Goal: Information Seeking & Learning: Learn about a topic

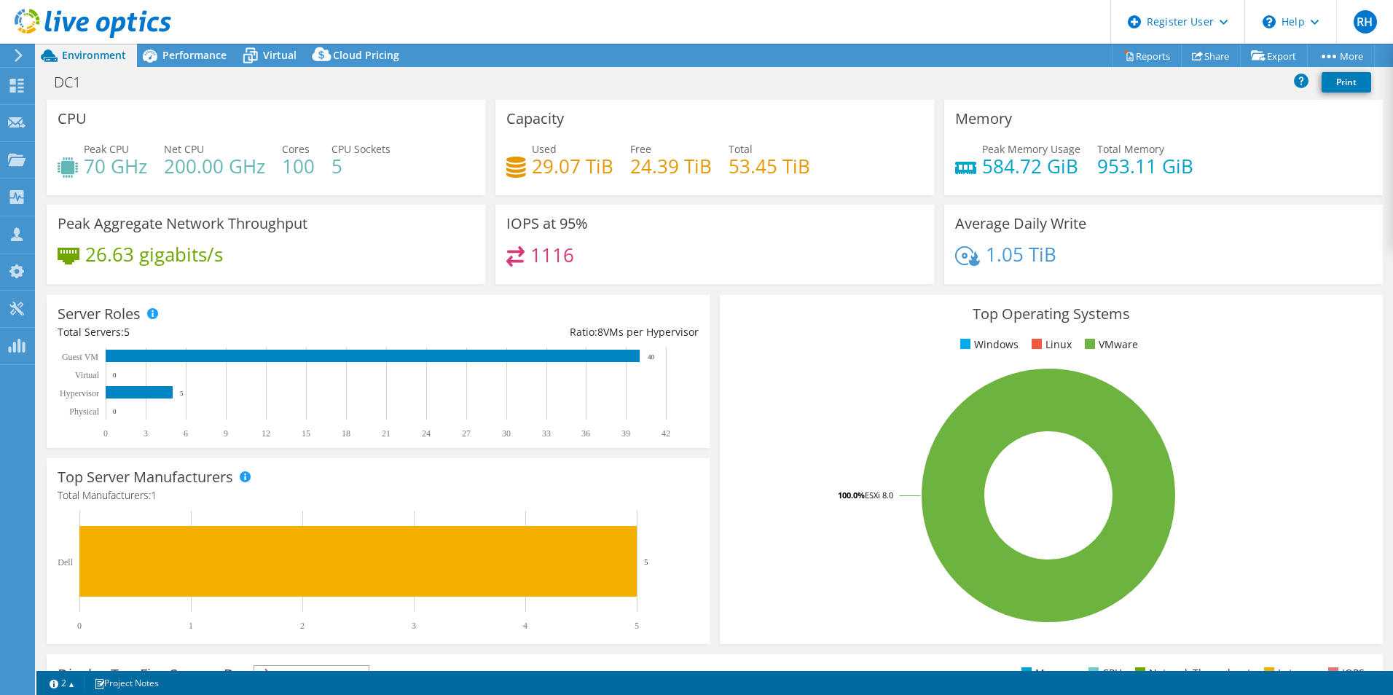
select select "USD"
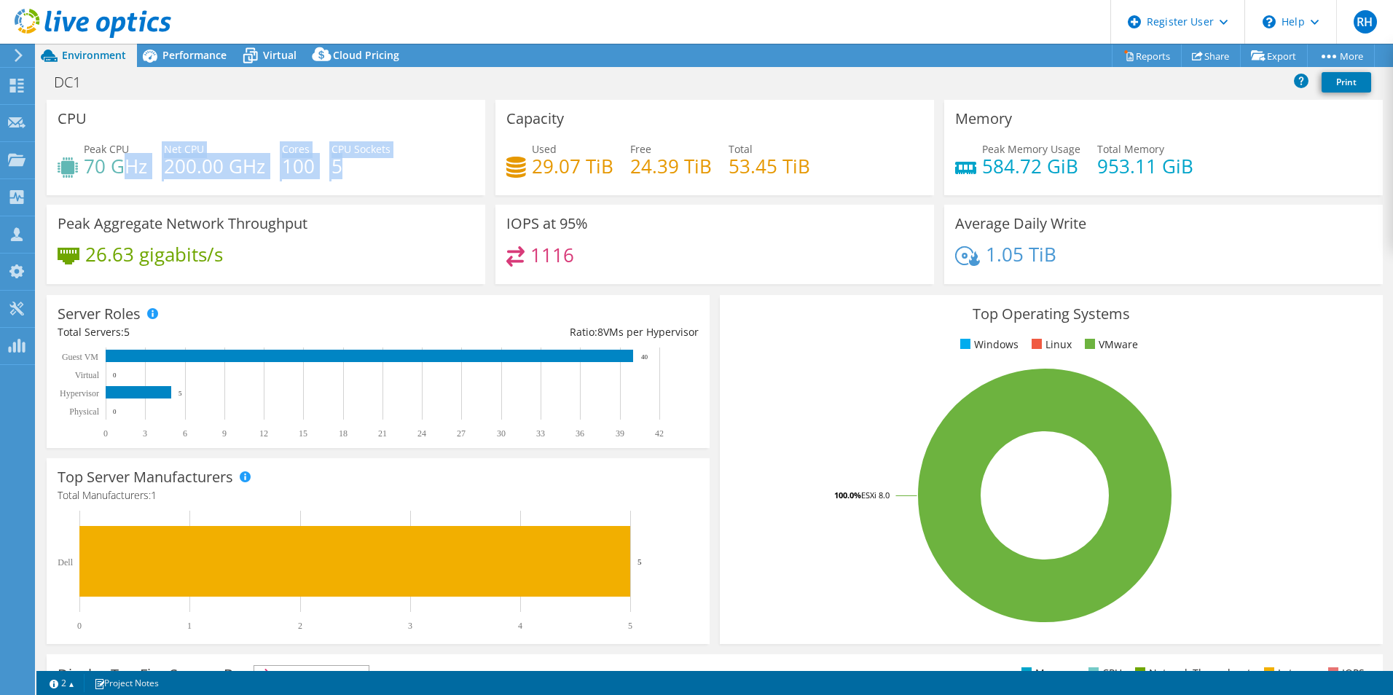
drag, startPoint x: 359, startPoint y: 167, endPoint x: 130, endPoint y: 154, distance: 229.1
click at [130, 154] on div "Peak CPU 70 GHz Net CPU 200.00 GHz Cores 100 CPU Sockets 5" at bounding box center [266, 164] width 417 height 47
drag, startPoint x: 130, startPoint y: 154, endPoint x: 288, endPoint y: 169, distance: 158.8
click at [289, 170] on h4 "100" at bounding box center [298, 166] width 33 height 16
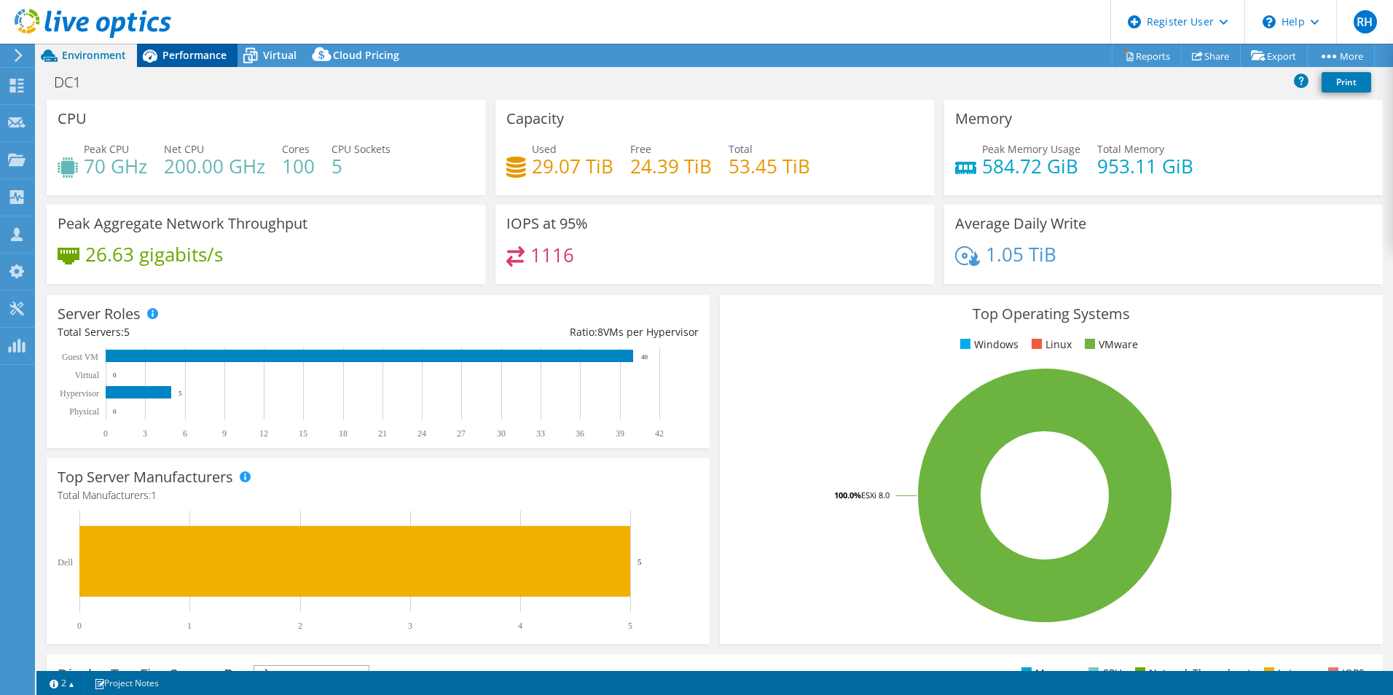
click at [157, 53] on icon at bounding box center [149, 55] width 25 height 25
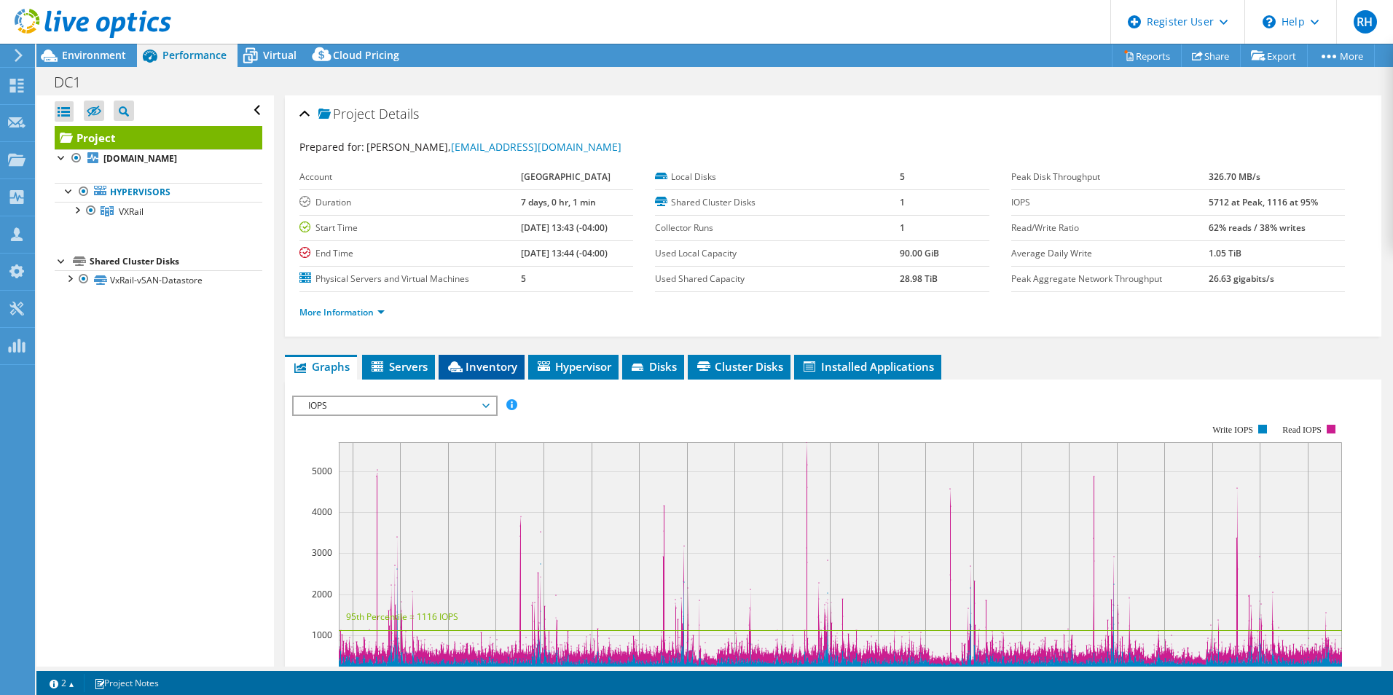
click at [497, 369] on span "Inventory" at bounding box center [481, 366] width 71 height 15
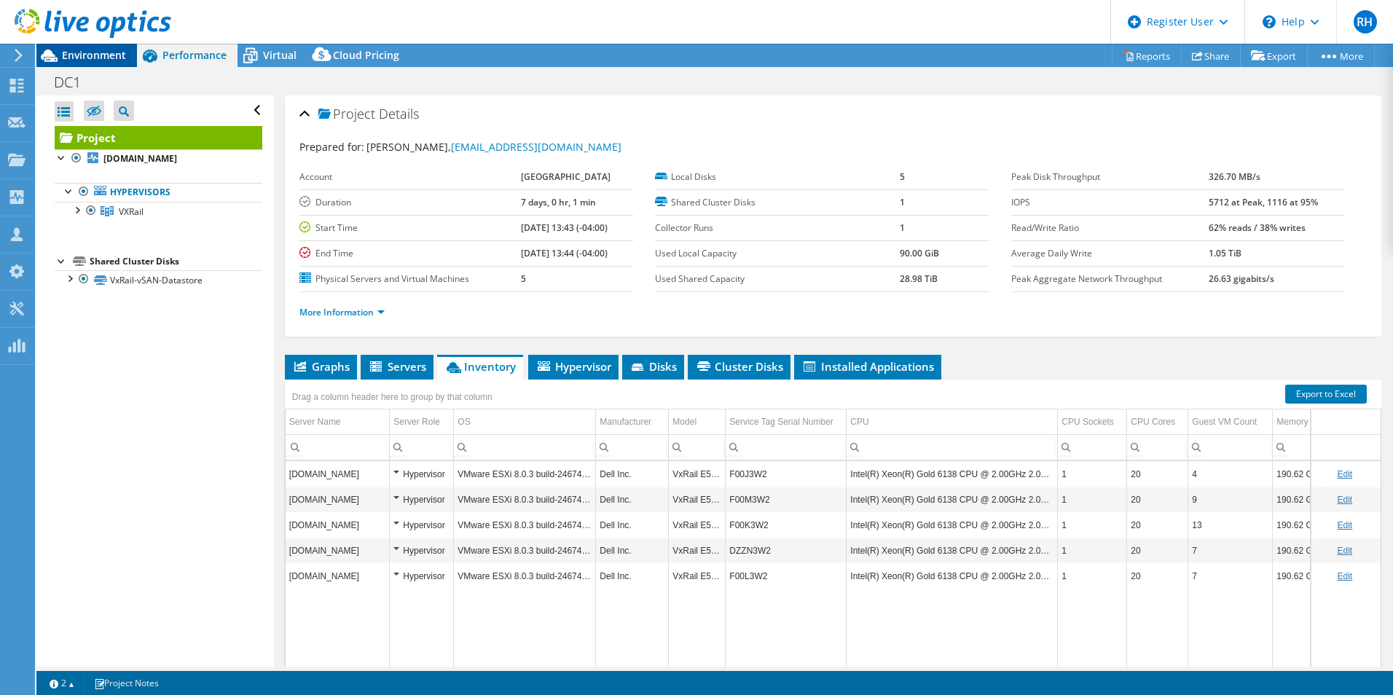
drag, startPoint x: 102, startPoint y: 57, endPoint x: 217, endPoint y: 103, distance: 124.2
click at [102, 57] on span "Environment" at bounding box center [94, 55] width 64 height 14
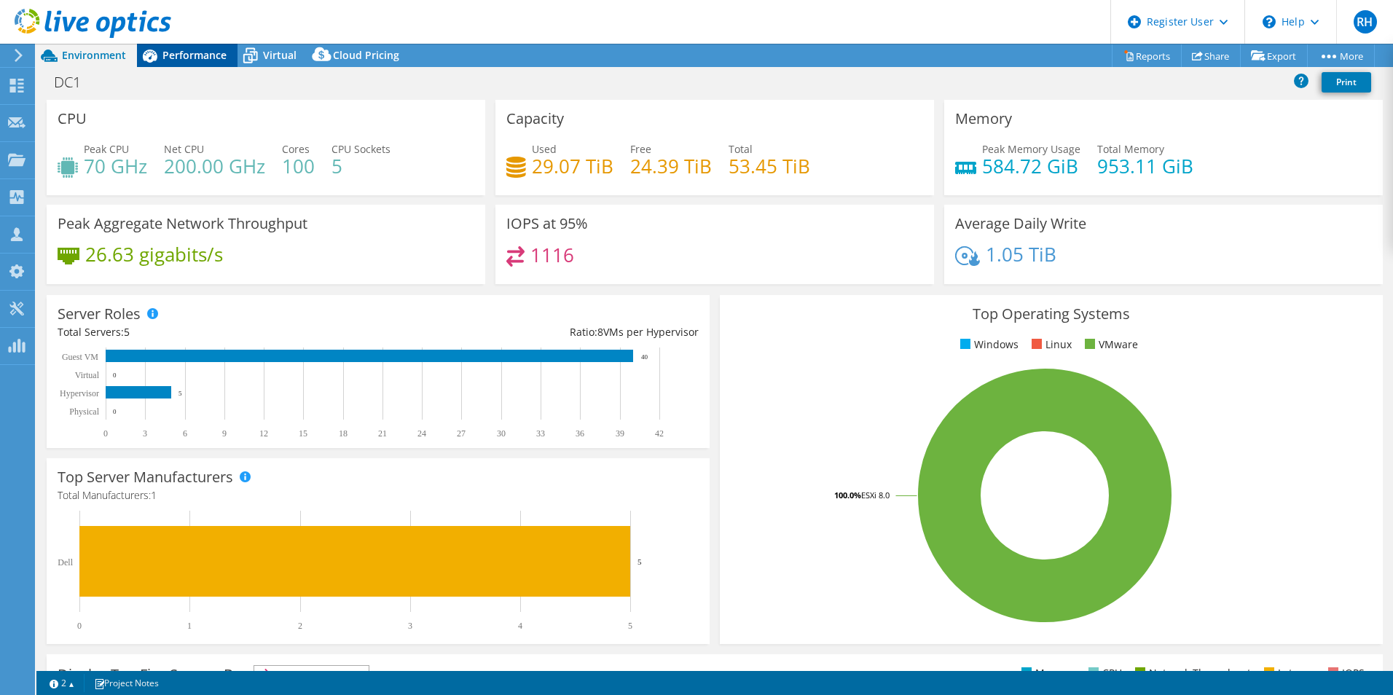
click at [178, 62] on div "Performance" at bounding box center [187, 55] width 101 height 23
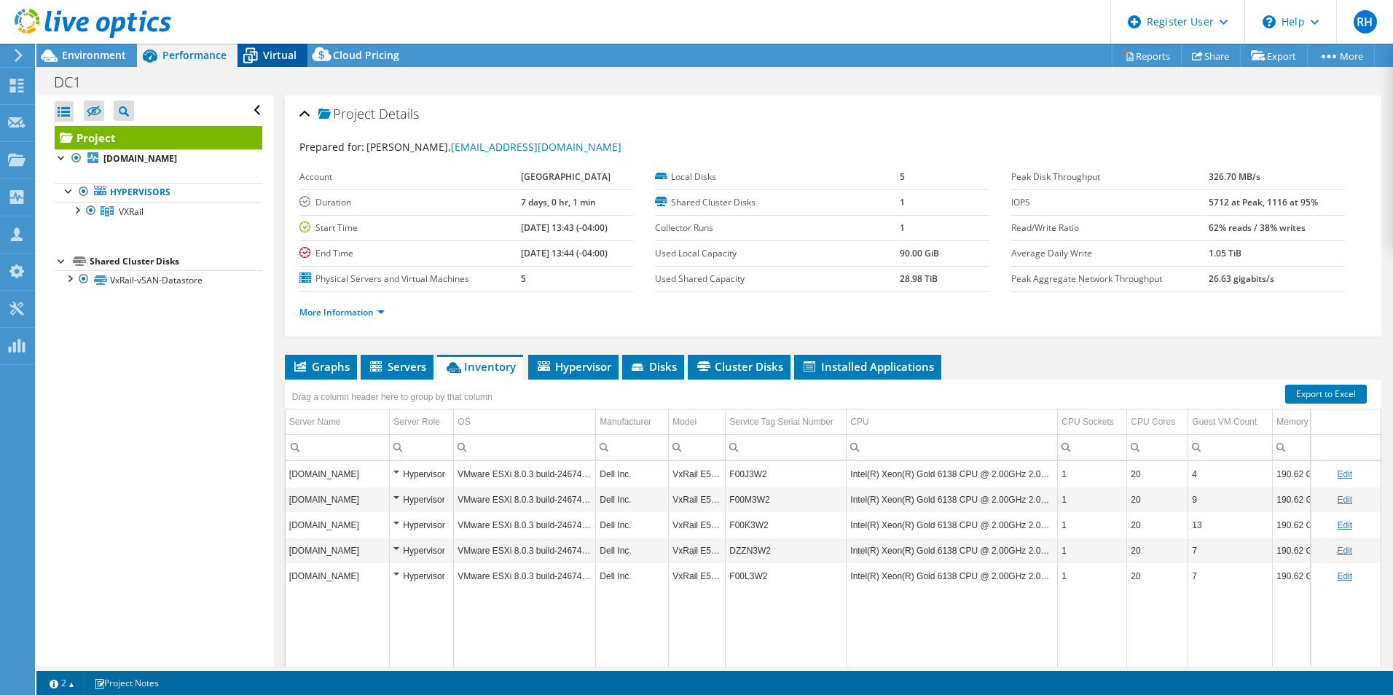
click at [283, 57] on span "Virtual" at bounding box center [280, 55] width 34 height 14
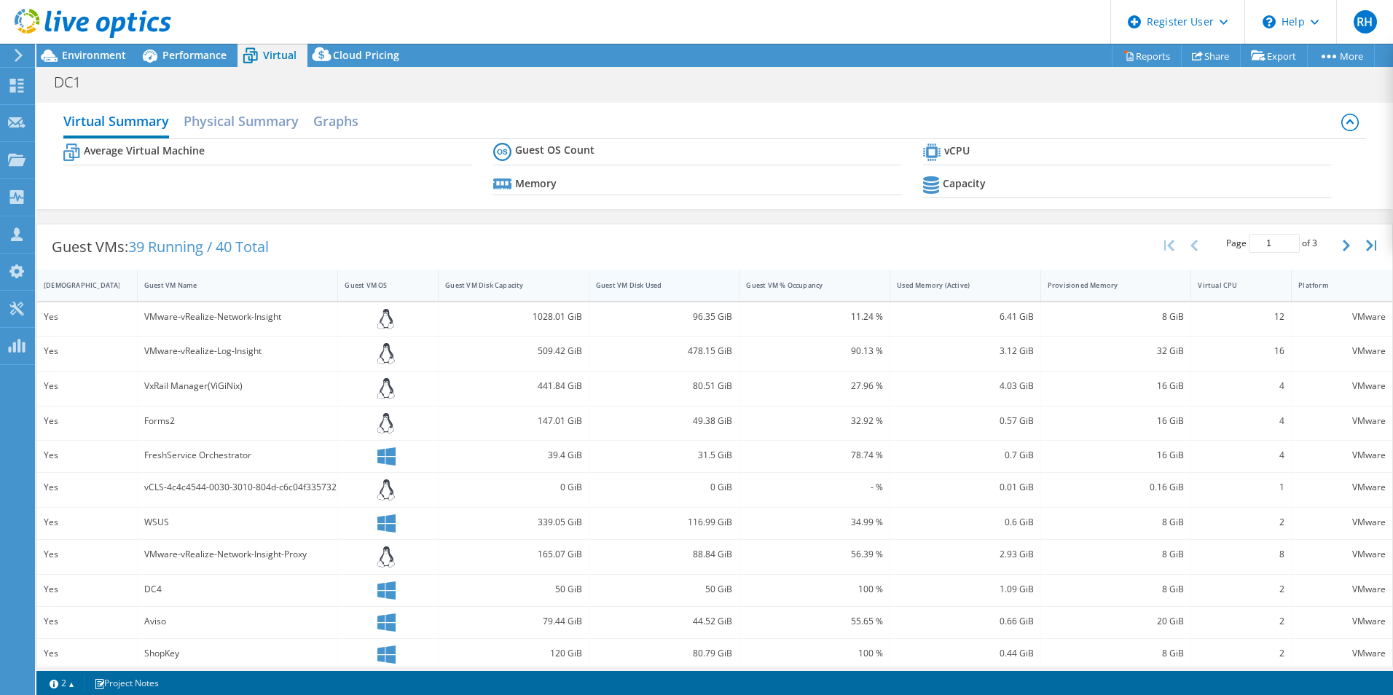
click at [638, 287] on div "Guest VM Disk Used" at bounding box center [655, 284] width 119 height 9
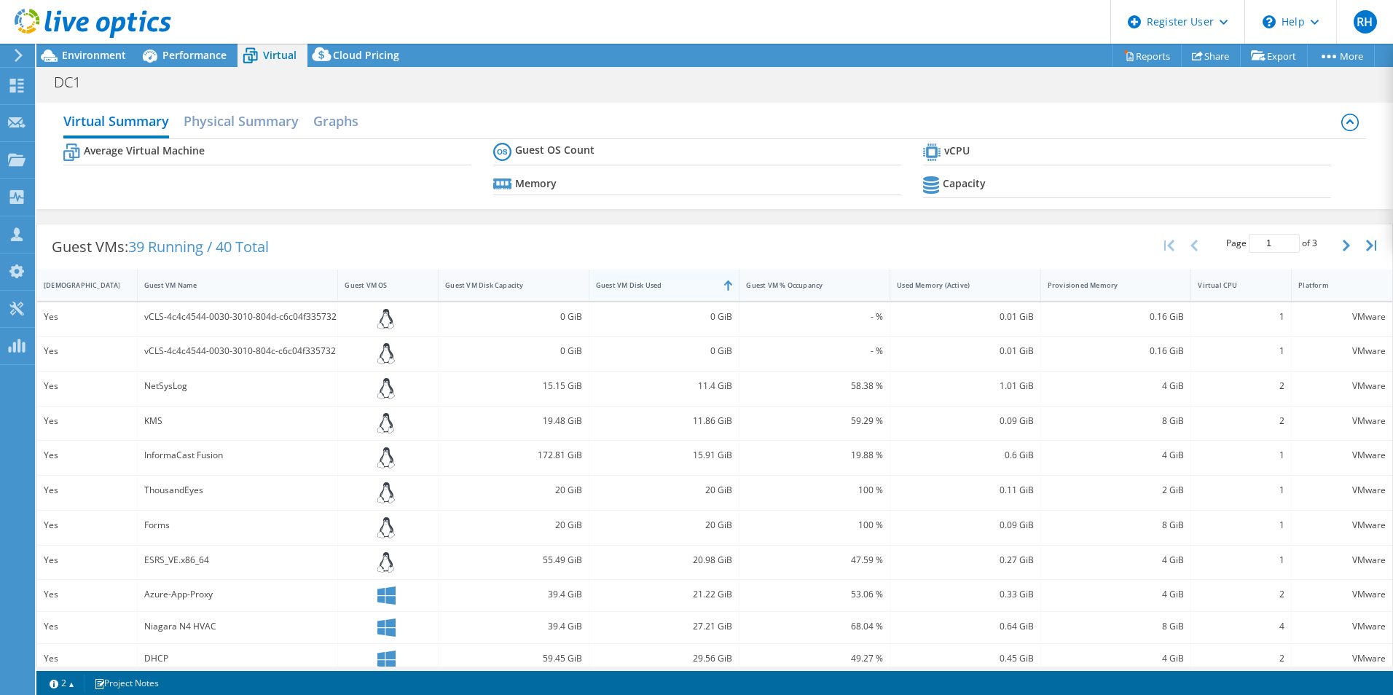
click at [638, 287] on div "Guest VM Disk Used" at bounding box center [655, 284] width 119 height 9
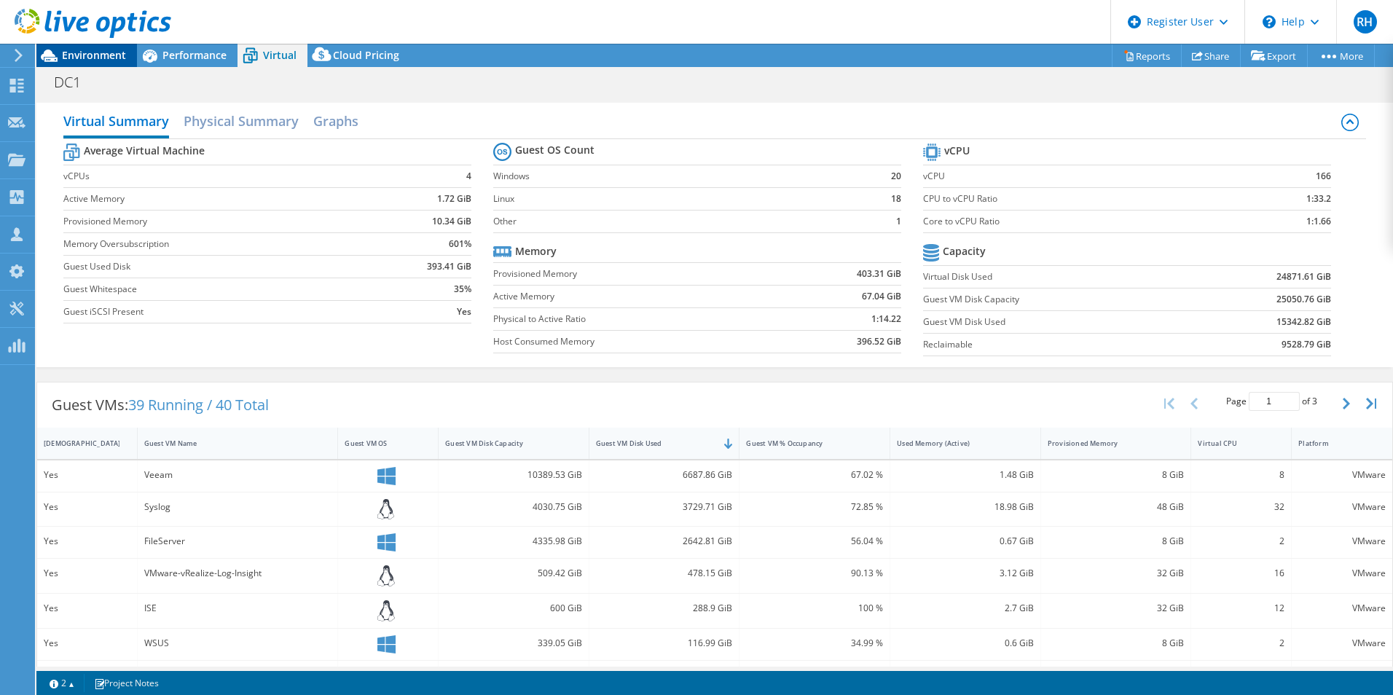
click at [98, 51] on span "Environment" at bounding box center [94, 55] width 64 height 14
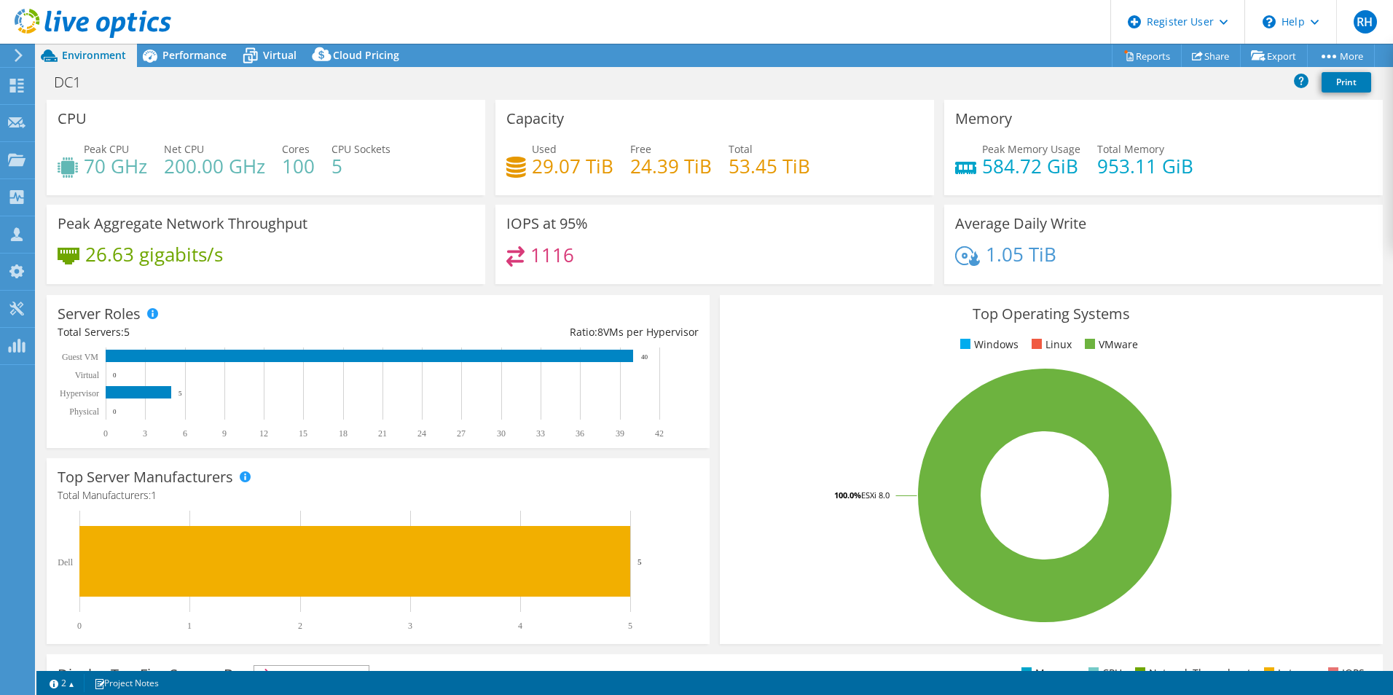
click at [379, 21] on header "RH Dell User Riley Hajek [EMAIL_ADDRESS][PERSON_NAME][DOMAIN_NAME] Dell My Prof…" at bounding box center [696, 22] width 1393 height 44
click at [174, 49] on span "Performance" at bounding box center [194, 55] width 64 height 14
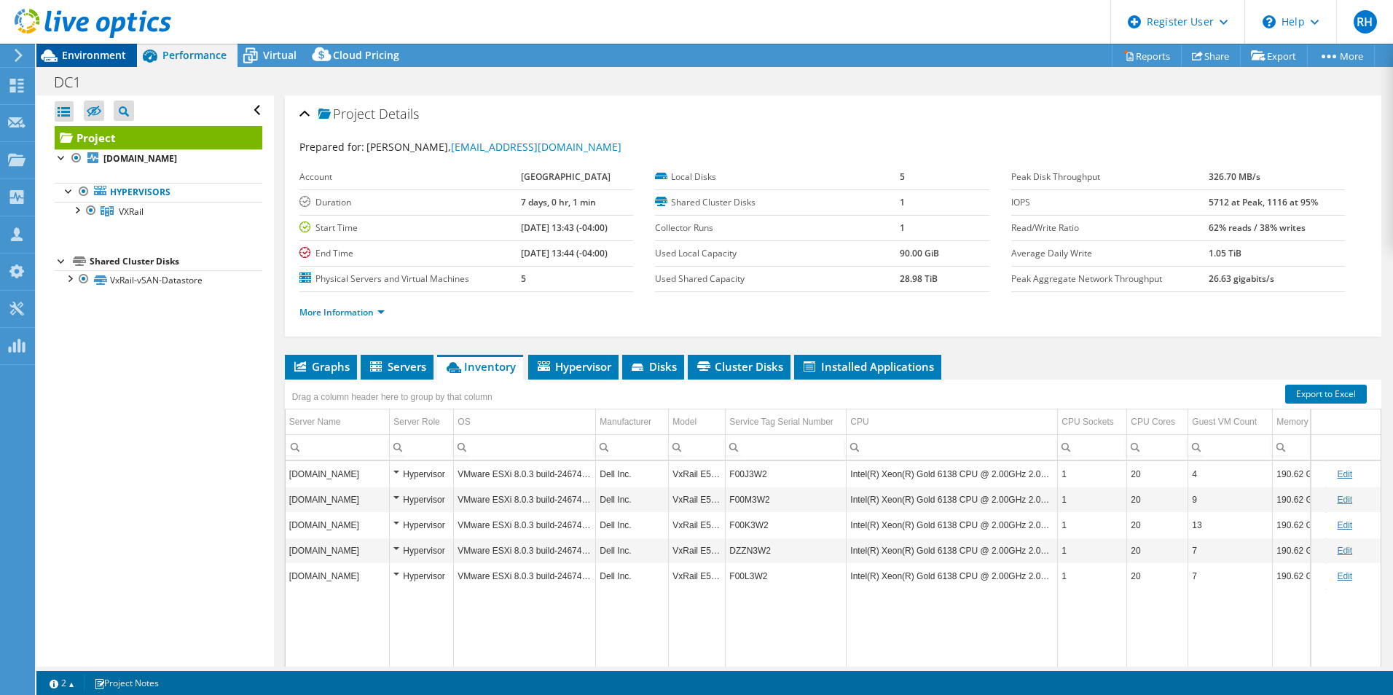
click at [73, 54] on span "Environment" at bounding box center [94, 55] width 64 height 14
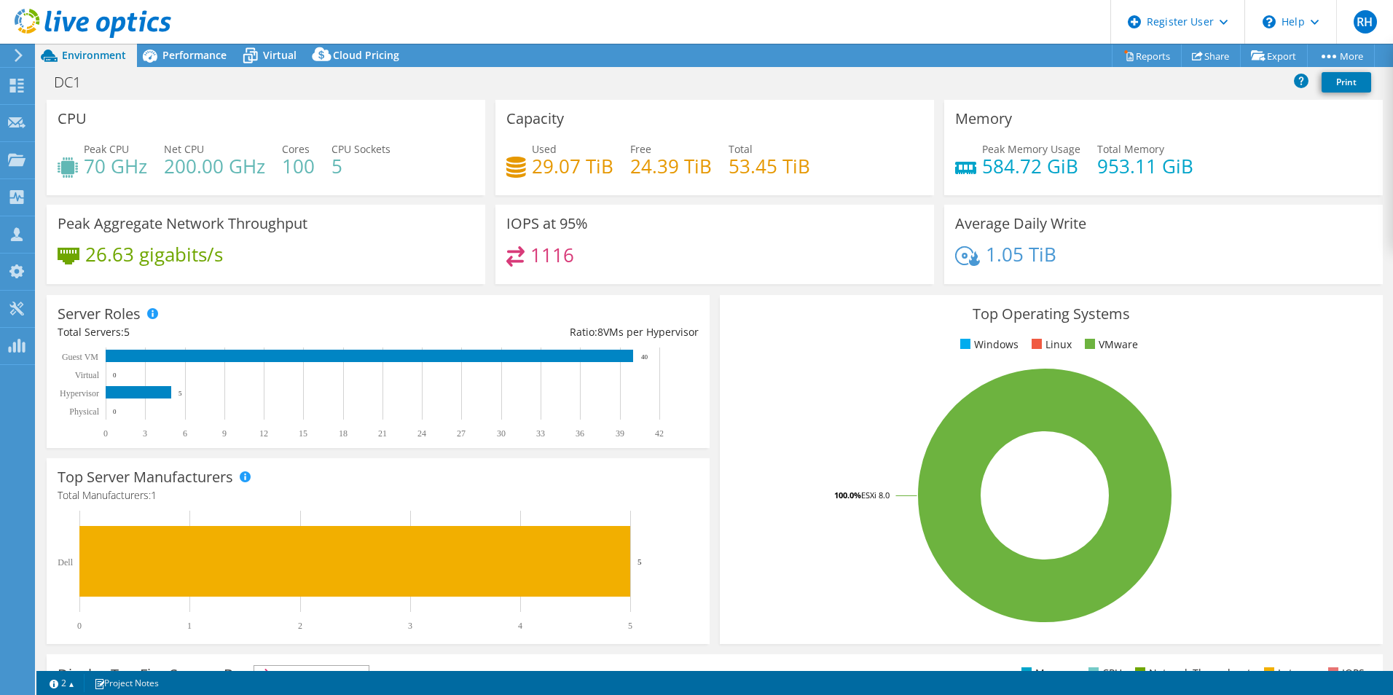
click at [187, 42] on header "RH Dell User Riley Hajek [EMAIL_ADDRESS][PERSON_NAME][DOMAIN_NAME] Dell My Prof…" at bounding box center [696, 22] width 1393 height 44
click at [184, 55] on span "Performance" at bounding box center [194, 55] width 64 height 14
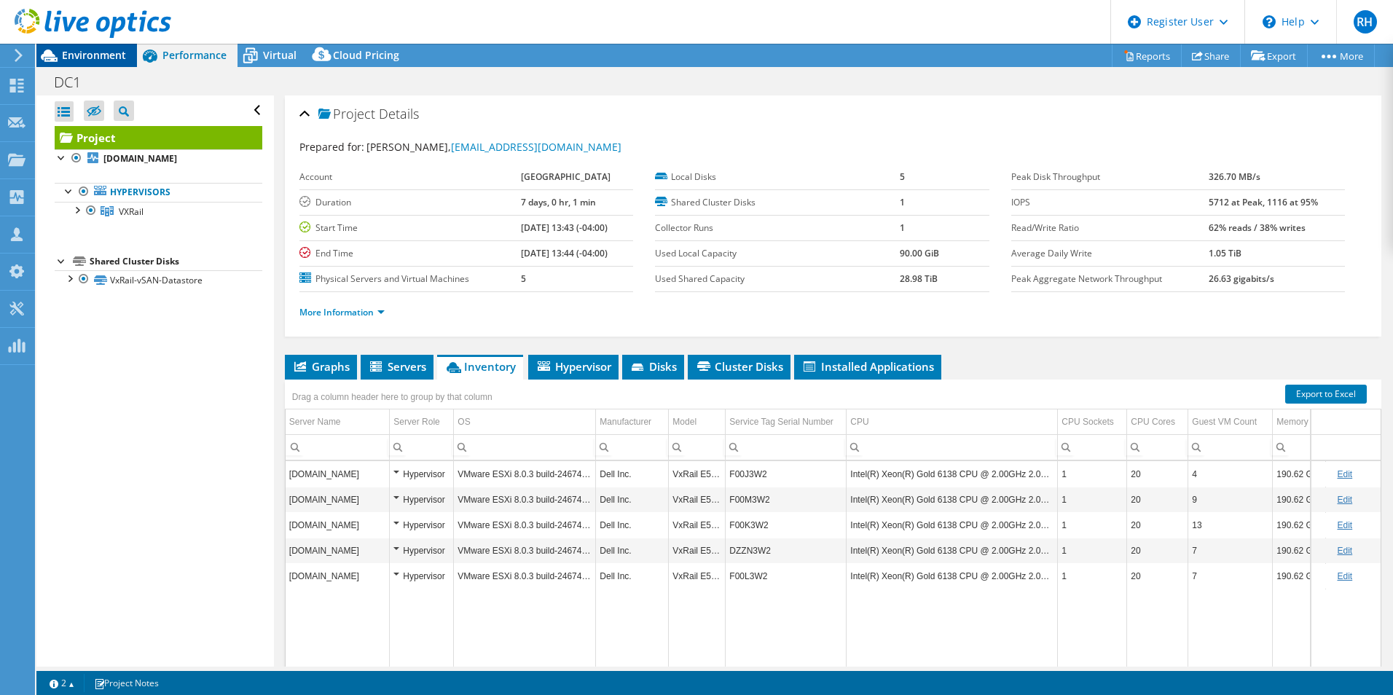
click at [71, 50] on span "Environment" at bounding box center [94, 55] width 64 height 14
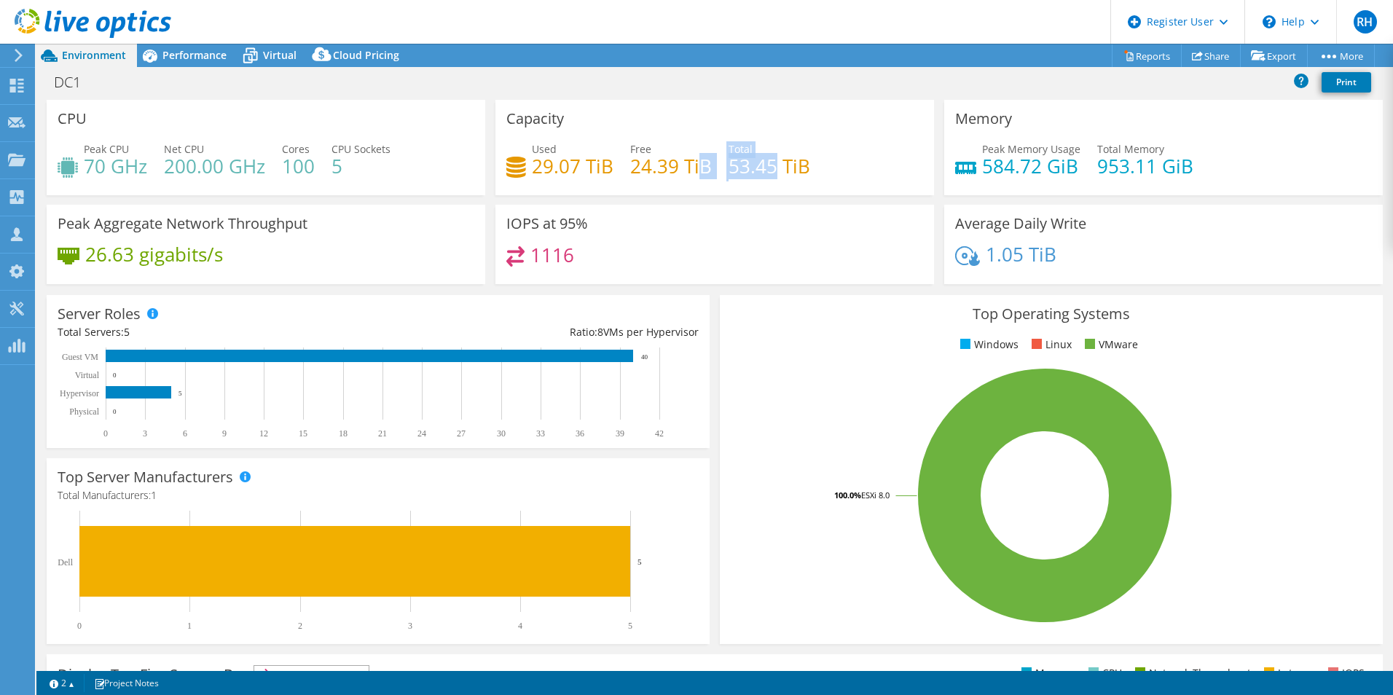
drag, startPoint x: 769, startPoint y: 163, endPoint x: 695, endPoint y: 163, distance: 74.3
click at [695, 163] on div "Used 29.07 TiB Free 24.39 TiB Total 53.45 TiB" at bounding box center [714, 164] width 417 height 47
drag, startPoint x: 693, startPoint y: 163, endPoint x: 603, endPoint y: 164, distance: 89.6
click at [603, 164] on h4 "29.07 TiB" at bounding box center [573, 166] width 82 height 16
drag, startPoint x: 790, startPoint y: 167, endPoint x: 538, endPoint y: 167, distance: 252.0
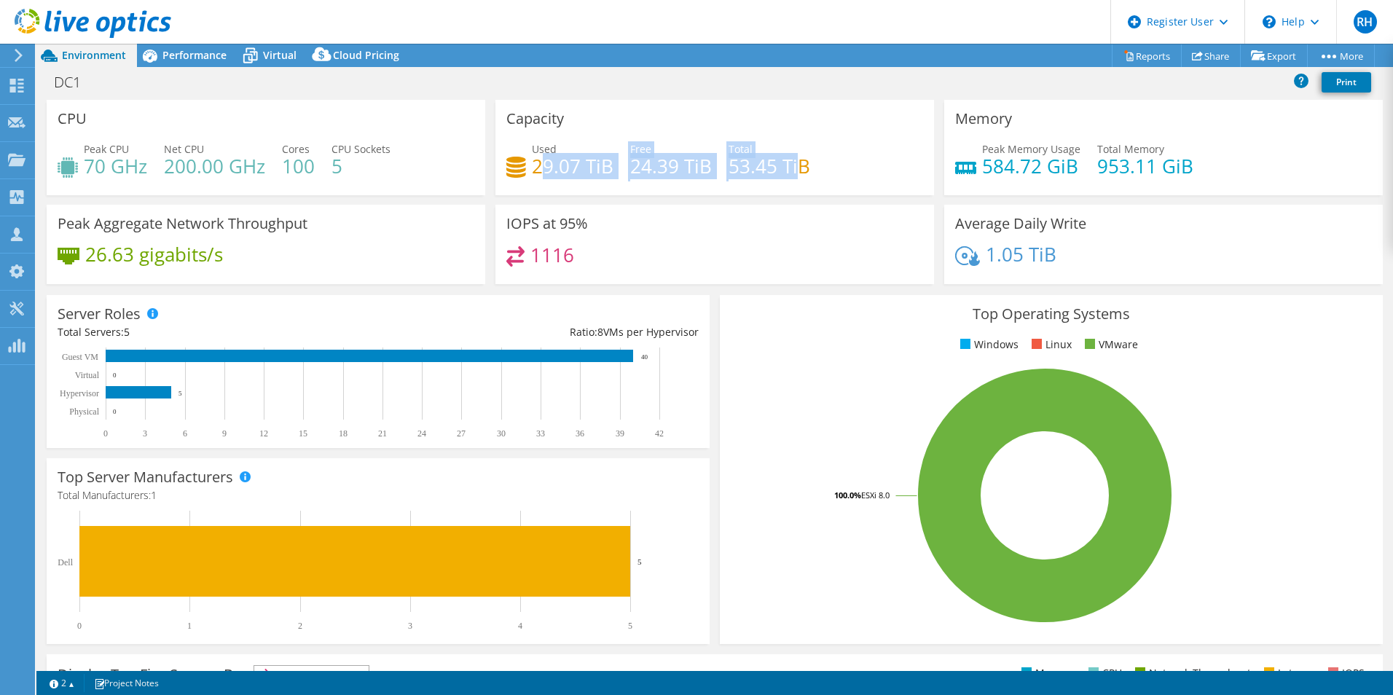
click at [538, 167] on div "Used 29.07 TiB Free 24.39 TiB Total 53.45 TiB" at bounding box center [714, 164] width 417 height 47
drag, startPoint x: 538, startPoint y: 167, endPoint x: 729, endPoint y: 212, distance: 196.8
click at [729, 212] on div "IOPS at 95% 1116" at bounding box center [714, 244] width 438 height 79
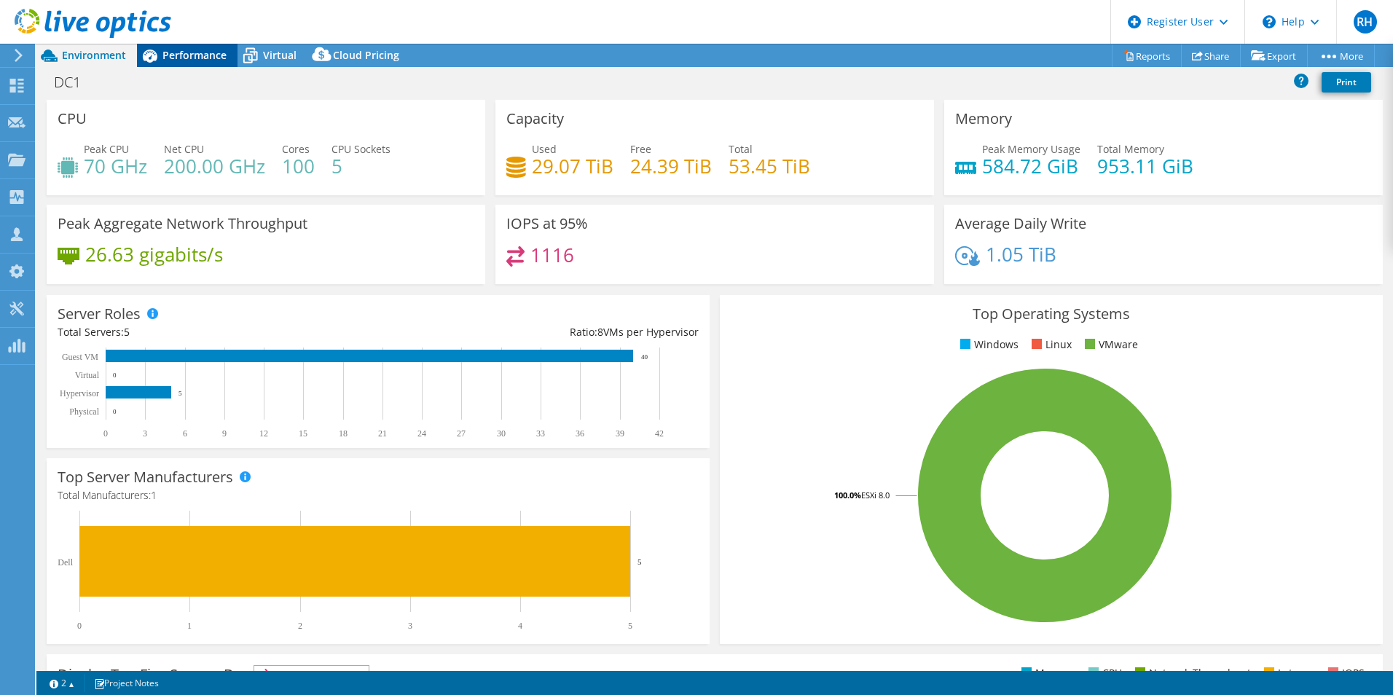
click at [178, 62] on div "Performance" at bounding box center [187, 55] width 101 height 23
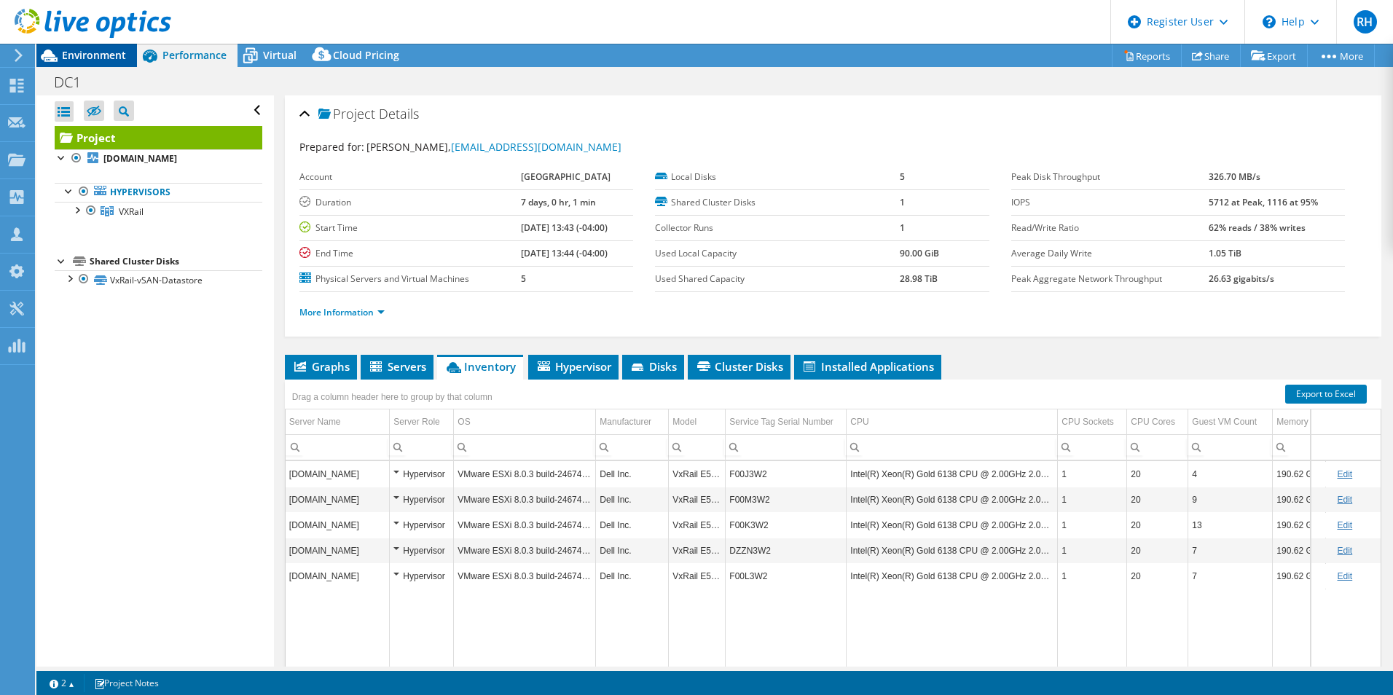
click at [106, 60] on span "Environment" at bounding box center [94, 55] width 64 height 14
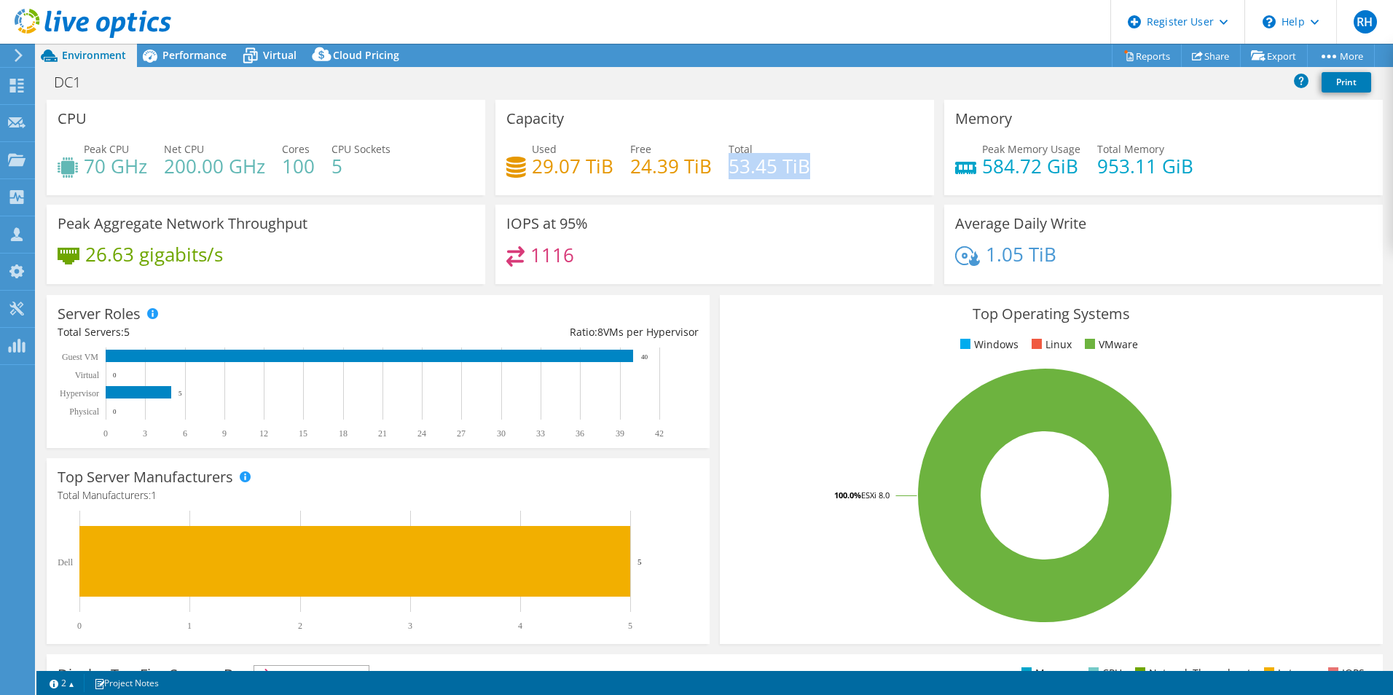
drag, startPoint x: 728, startPoint y: 158, endPoint x: 825, endPoint y: 172, distance: 97.9
click at [825, 172] on div "Used 29.07 TiB Free 24.39 TiB Total 53.45 TiB" at bounding box center [714, 164] width 417 height 47
drag, startPoint x: 825, startPoint y: 172, endPoint x: 928, endPoint y: 200, distance: 107.1
click at [928, 200] on div "Capacity Used 29.07 TiB Free 24.39 TiB Total 53.45 TiB" at bounding box center [714, 152] width 449 height 105
drag, startPoint x: 79, startPoint y: 174, endPoint x: 114, endPoint y: 173, distance: 34.3
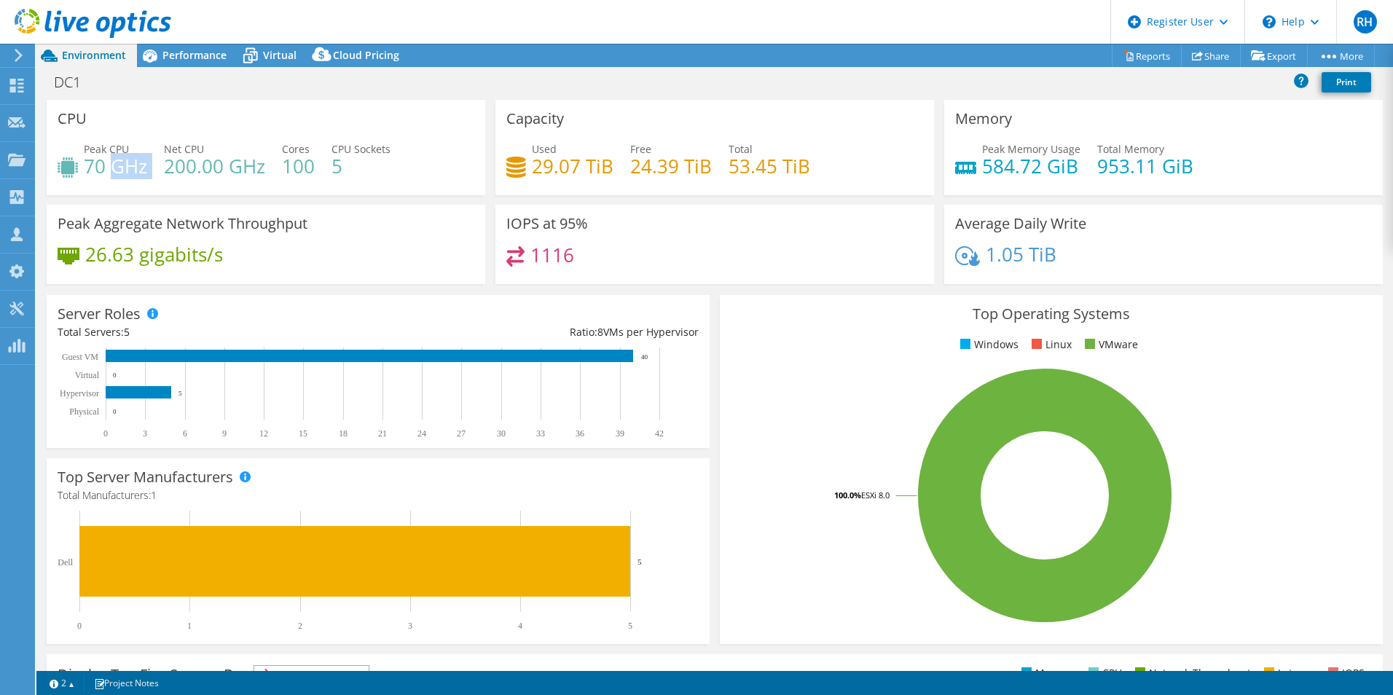
click at [114, 173] on div "Peak CPU 70 GHz Net CPU 200.00 GHz Cores 100 CPU Sockets 5" at bounding box center [266, 164] width 417 height 47
click at [113, 173] on h4 "70 GHz" at bounding box center [115, 166] width 63 height 16
drag, startPoint x: 1207, startPoint y: 165, endPoint x: 968, endPoint y: 162, distance: 238.9
click at [968, 162] on div "Peak Memory Usage 584.72 GiB Total Memory 953.11 GiB" at bounding box center [1163, 164] width 417 height 47
drag, startPoint x: 968, startPoint y: 162, endPoint x: 1114, endPoint y: 162, distance: 146.4
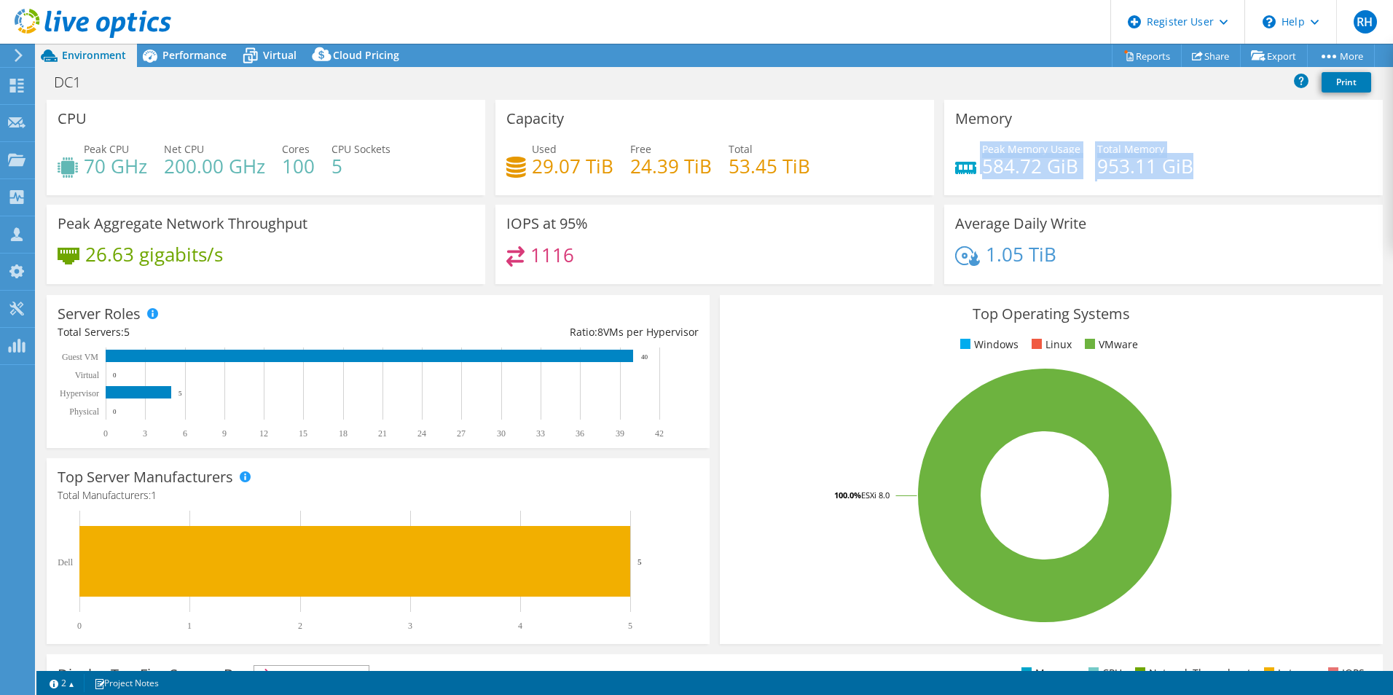
click at [1114, 162] on h4 "953.11 GiB" at bounding box center [1145, 166] width 96 height 16
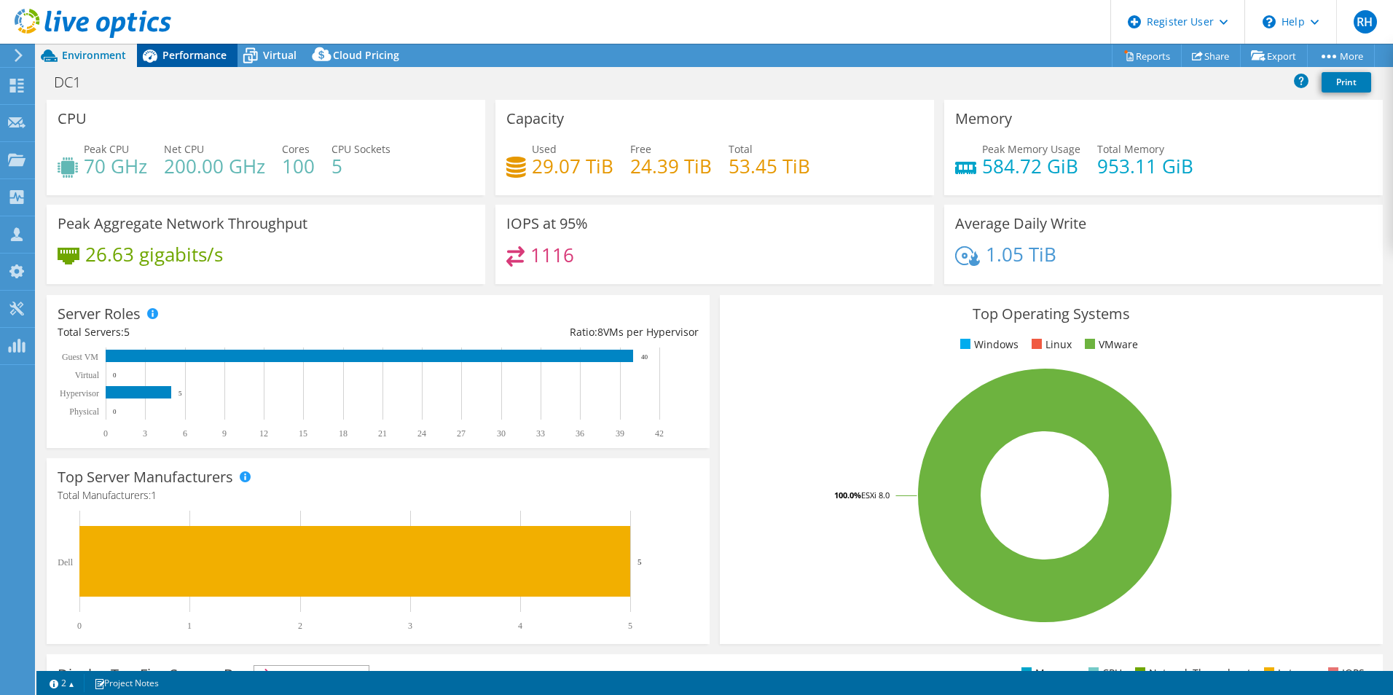
click at [188, 65] on div "Performance" at bounding box center [187, 55] width 101 height 23
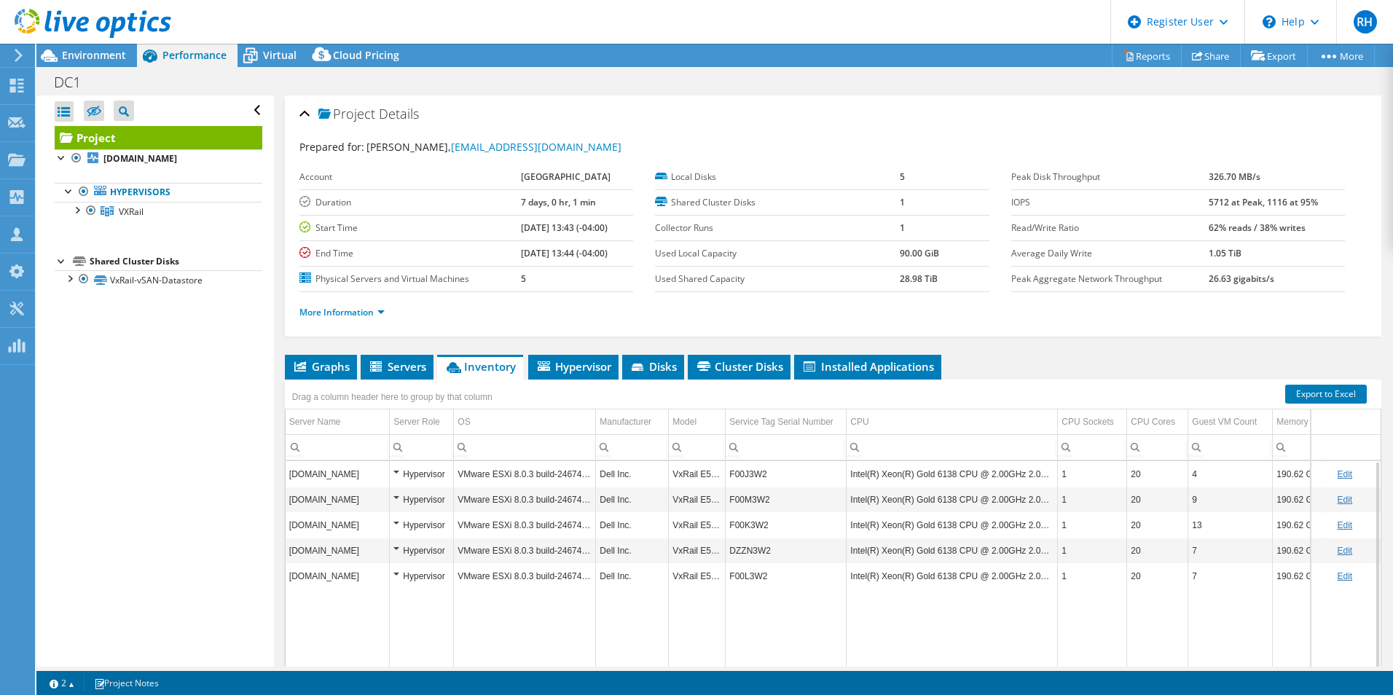
drag, startPoint x: 723, startPoint y: 479, endPoint x: 707, endPoint y: 473, distance: 16.8
click at [707, 473] on td "VxRail E560F" at bounding box center [697, 473] width 57 height 25
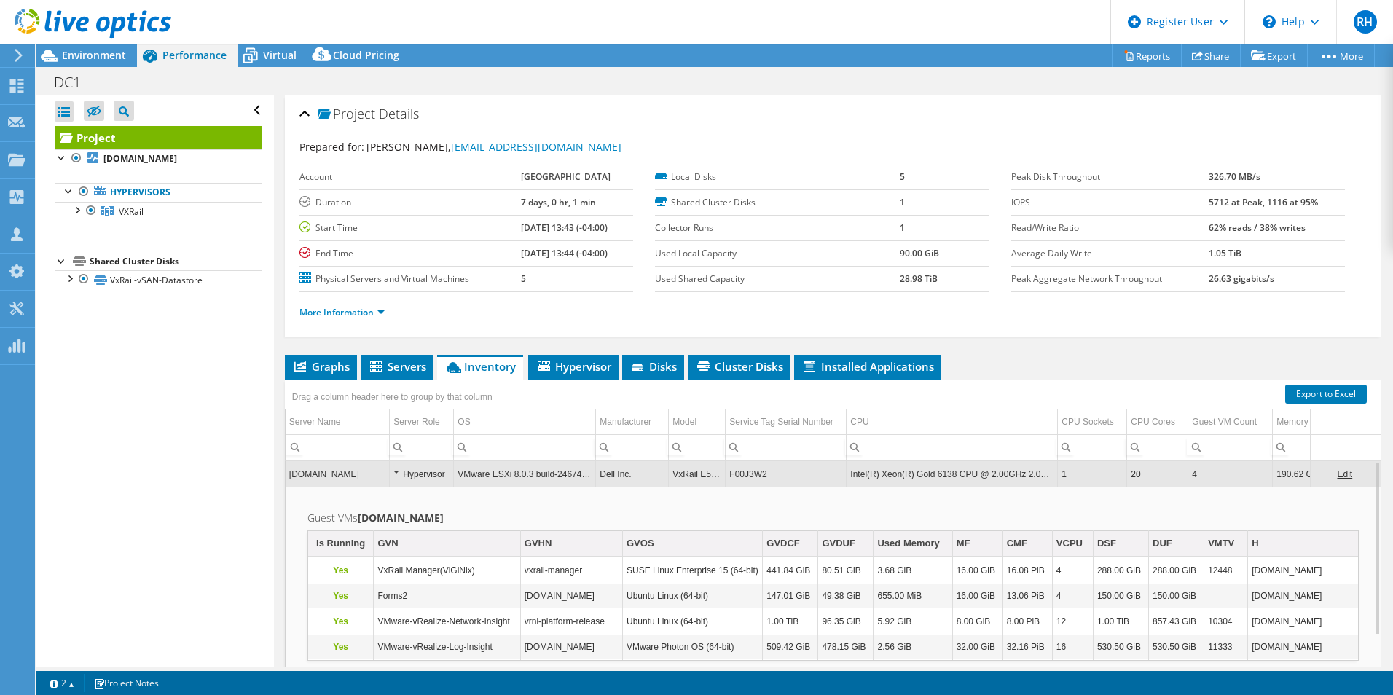
click at [704, 482] on td "VxRail E560F" at bounding box center [697, 473] width 57 height 25
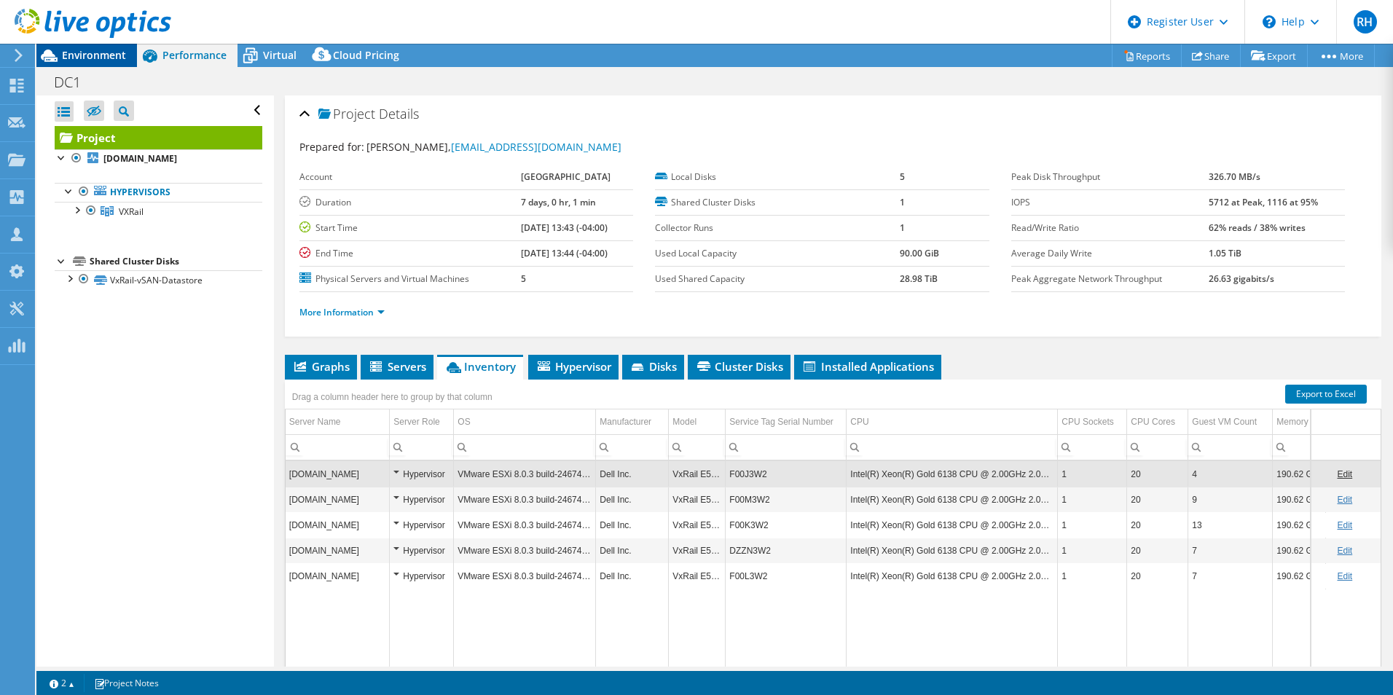
click at [98, 54] on span "Environment" at bounding box center [94, 55] width 64 height 14
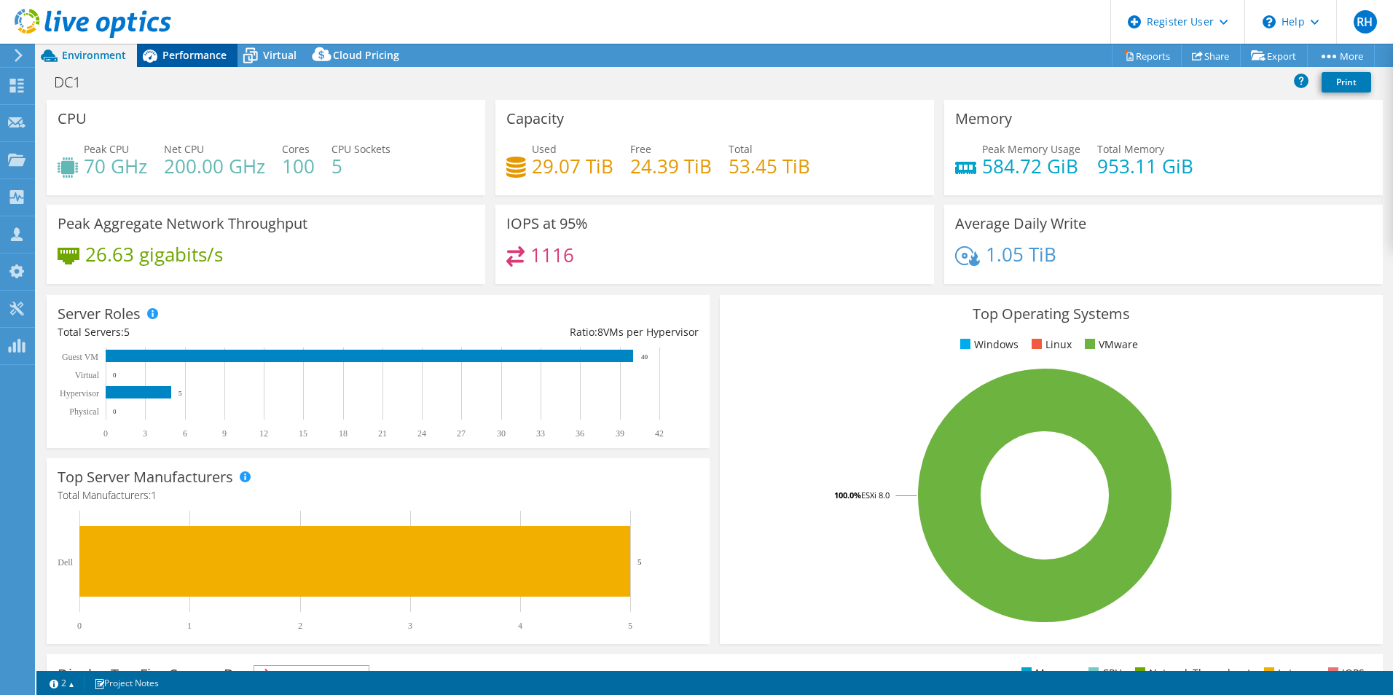
click at [172, 59] on span "Performance" at bounding box center [194, 55] width 64 height 14
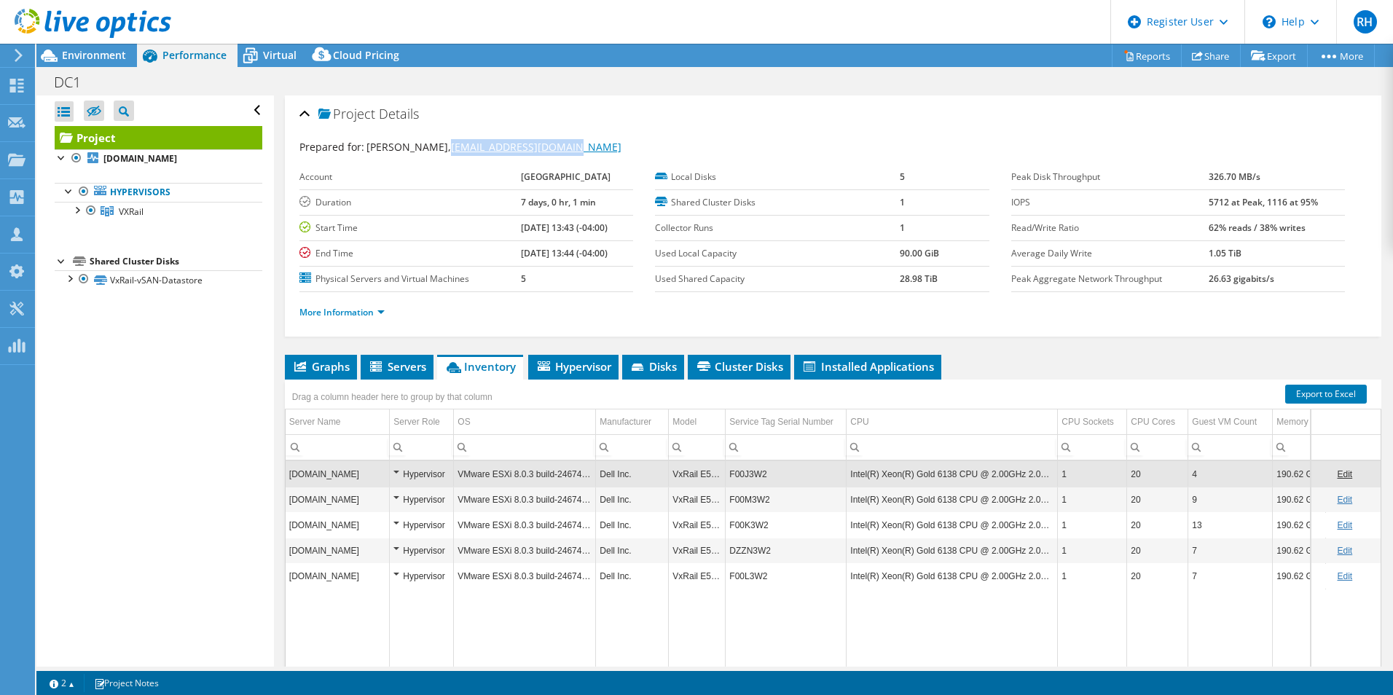
drag, startPoint x: 549, startPoint y: 145, endPoint x: 429, endPoint y: 152, distance: 120.4
click at [429, 152] on div "Prepared for: [PERSON_NAME], [EMAIL_ADDRESS][DOMAIN_NAME]" at bounding box center [832, 147] width 1067 height 17
click at [581, 152] on div "Prepared for: [PERSON_NAME], [EMAIL_ADDRESS][DOMAIN_NAME]" at bounding box center [832, 147] width 1067 height 17
click at [1213, 58] on link "Share" at bounding box center [1211, 55] width 60 height 23
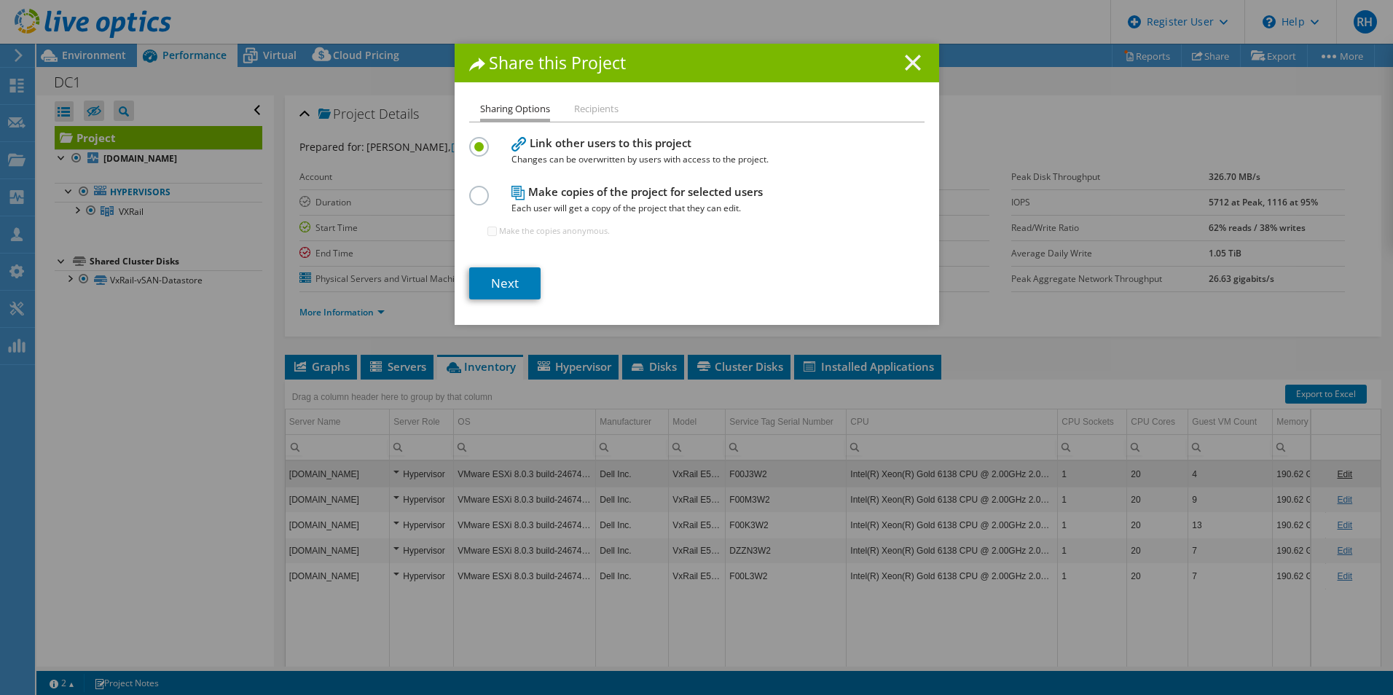
click at [908, 55] on icon at bounding box center [913, 63] width 16 height 16
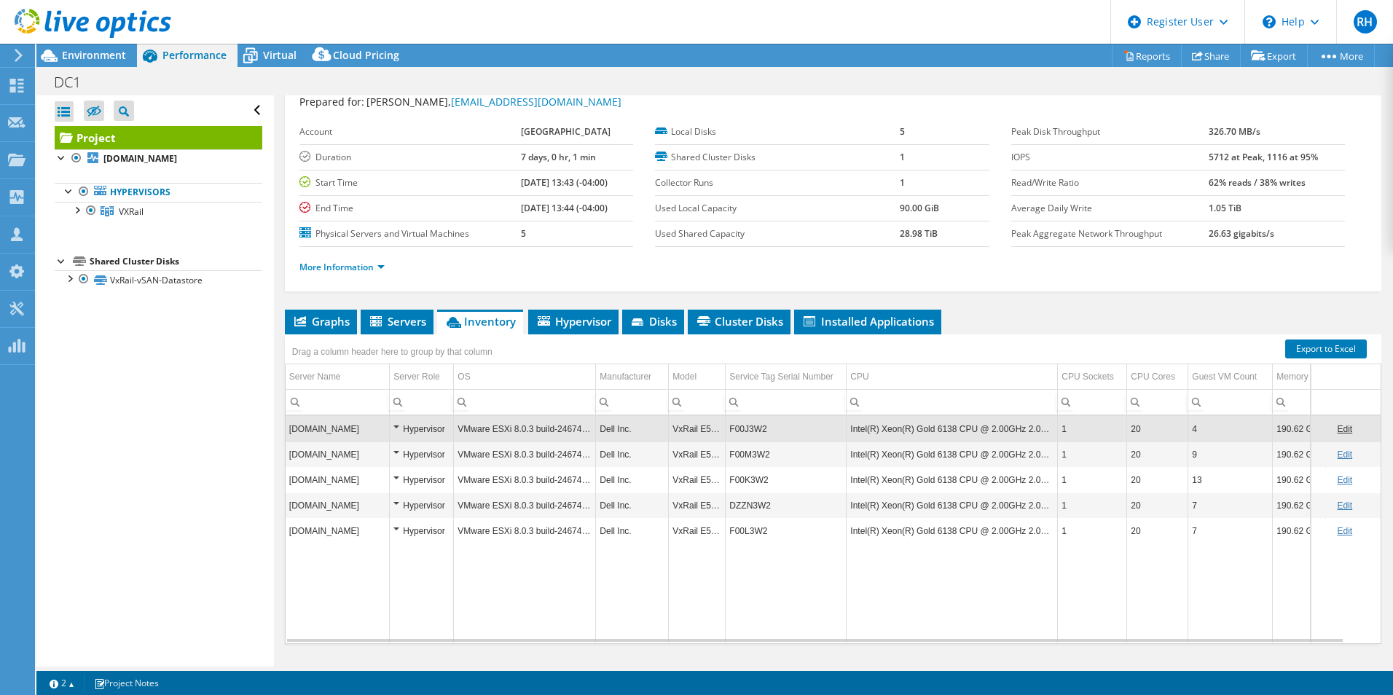
scroll to position [46, 0]
click at [348, 262] on link "More Information" at bounding box center [341, 266] width 85 height 12
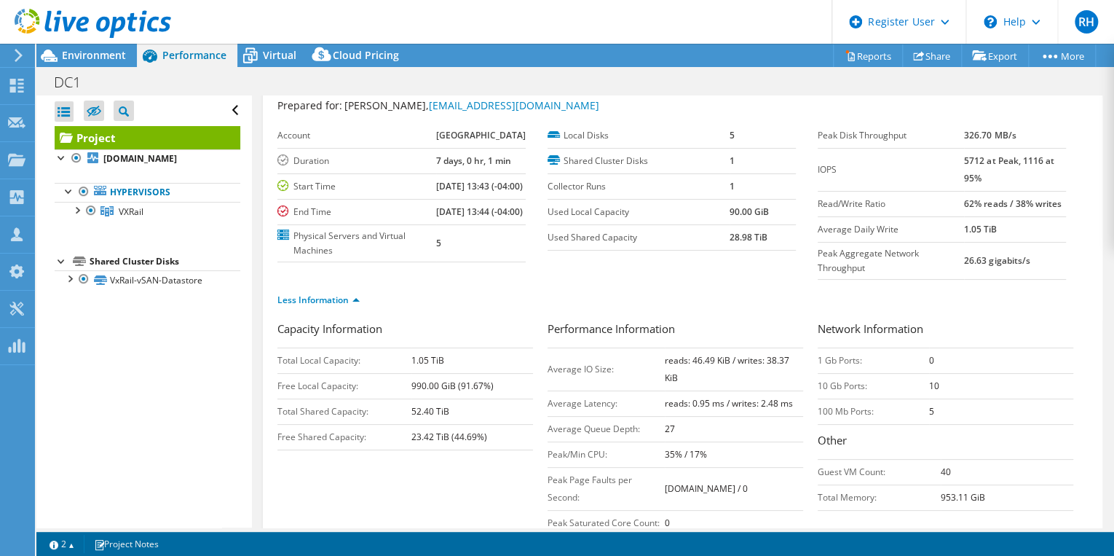
scroll to position [42, 0]
drag, startPoint x: 1016, startPoint y: 156, endPoint x: 1043, endPoint y: 166, distance: 28.8
click at [1043, 166] on td "5712 at Peak, 1116 at 95%" at bounding box center [1015, 168] width 102 height 43
drag, startPoint x: 1043, startPoint y: 166, endPoint x: 1018, endPoint y: 173, distance: 26.5
click at [1018, 173] on td "5712 at Peak, 1116 at 95%" at bounding box center [1015, 168] width 102 height 43
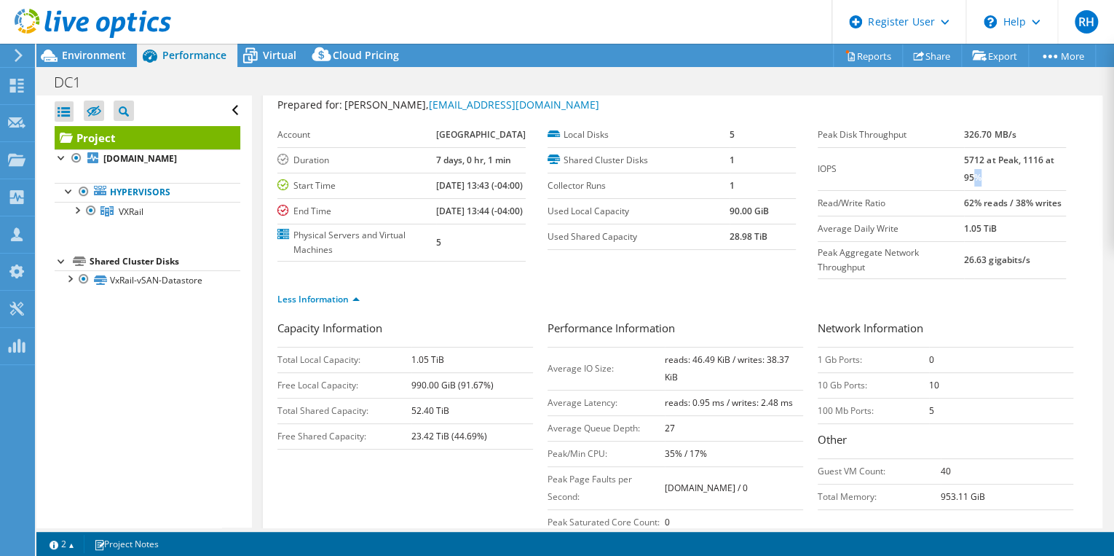
drag, startPoint x: 975, startPoint y: 175, endPoint x: 967, endPoint y: 173, distance: 7.4
click at [967, 173] on td "5712 at Peak, 1116 at 95%" at bounding box center [1015, 168] width 102 height 43
drag, startPoint x: 967, startPoint y: 173, endPoint x: 948, endPoint y: 159, distance: 23.9
click at [947, 157] on td "IOPS" at bounding box center [891, 168] width 146 height 43
drag, startPoint x: 956, startPoint y: 158, endPoint x: 1003, endPoint y: 164, distance: 47.7
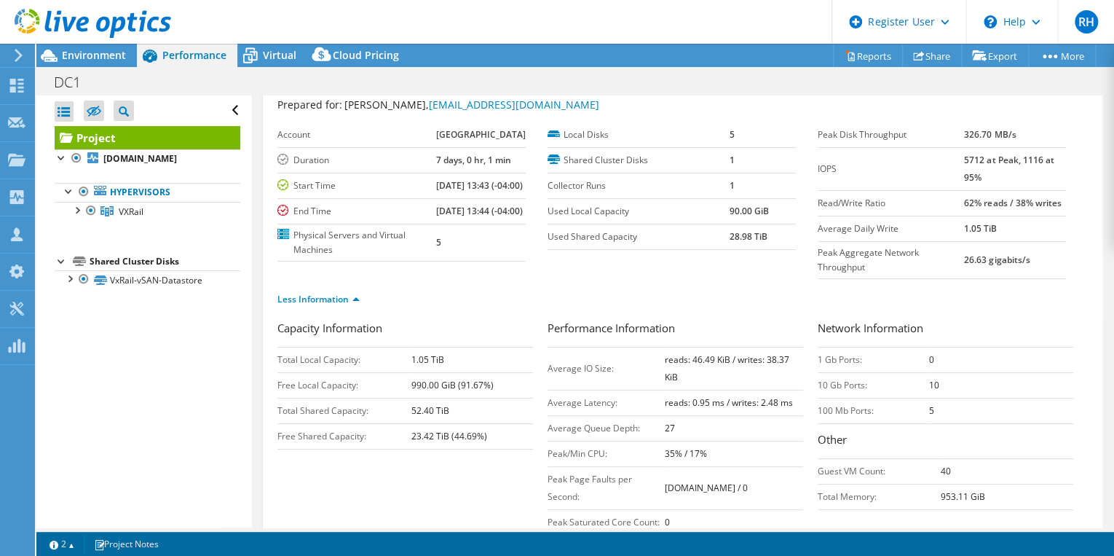
click at [1003, 164] on tr "IOPS 5712 at [GEOGRAPHIC_DATA], 1116 at 95%" at bounding box center [942, 168] width 248 height 43
drag, startPoint x: 1003, startPoint y: 164, endPoint x: 961, endPoint y: 180, distance: 44.5
click at [964, 180] on b "5712 at Peak, 1116 at 95%" at bounding box center [1009, 169] width 90 height 30
drag, startPoint x: 954, startPoint y: 157, endPoint x: 979, endPoint y: 160, distance: 24.9
click at [979, 160] on tr "IOPS 5712 at [GEOGRAPHIC_DATA], 1116 at 95%" at bounding box center [942, 168] width 248 height 43
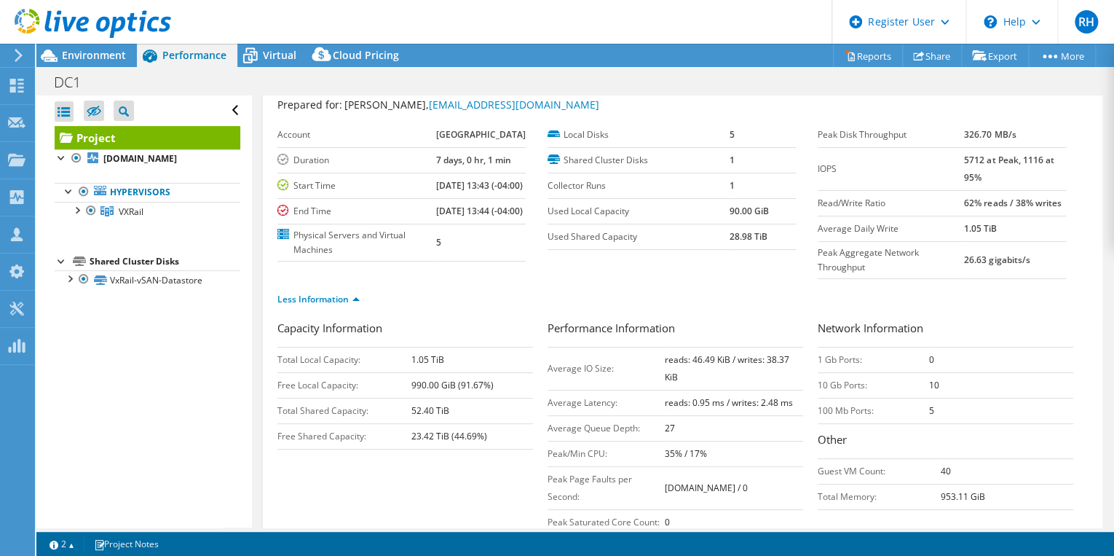
drag, startPoint x: 979, startPoint y: 160, endPoint x: 976, endPoint y: 178, distance: 18.4
click at [976, 178] on td "5712 at Peak, 1116 at 95%" at bounding box center [1015, 168] width 102 height 43
drag, startPoint x: 980, startPoint y: 175, endPoint x: 951, endPoint y: 165, distance: 30.9
click at [951, 165] on tr "IOPS 5712 at [GEOGRAPHIC_DATA], 1116 at 95%" at bounding box center [942, 168] width 248 height 43
drag, startPoint x: 951, startPoint y: 165, endPoint x: 1017, endPoint y: 187, distance: 69.3
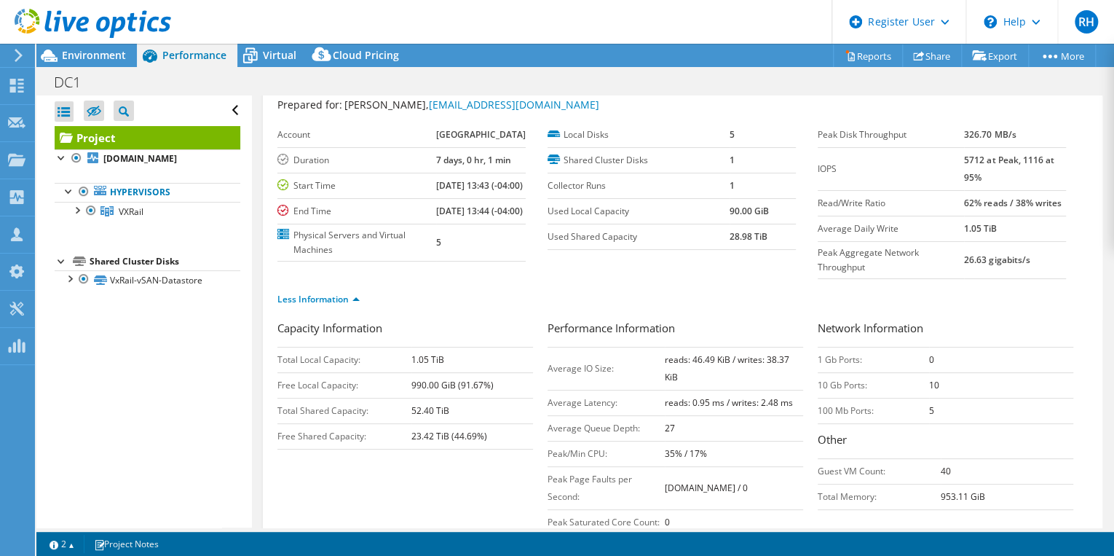
click at [1017, 187] on td "5712 at Peak, 1116 at 95%" at bounding box center [1015, 168] width 102 height 43
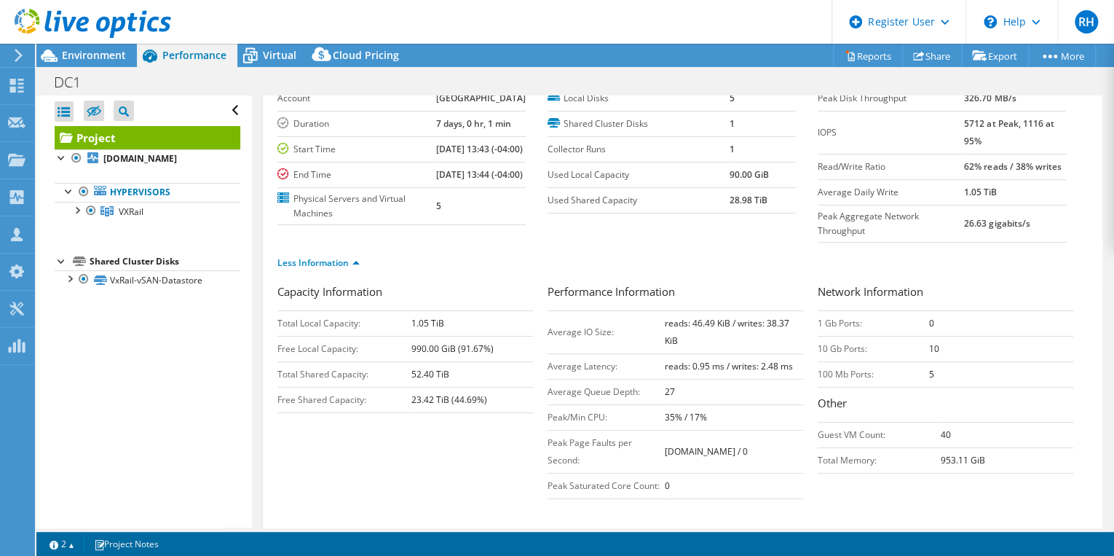
scroll to position [79, 0]
drag, startPoint x: 958, startPoint y: 163, endPoint x: 1053, endPoint y: 171, distance: 95.8
click at [1053, 171] on td "62% reads / 38% writes" at bounding box center [1015, 165] width 102 height 25
click at [885, 200] on td "Average Daily Write" at bounding box center [891, 190] width 146 height 25
drag, startPoint x: 691, startPoint y: 355, endPoint x: 738, endPoint y: 373, distance: 49.8
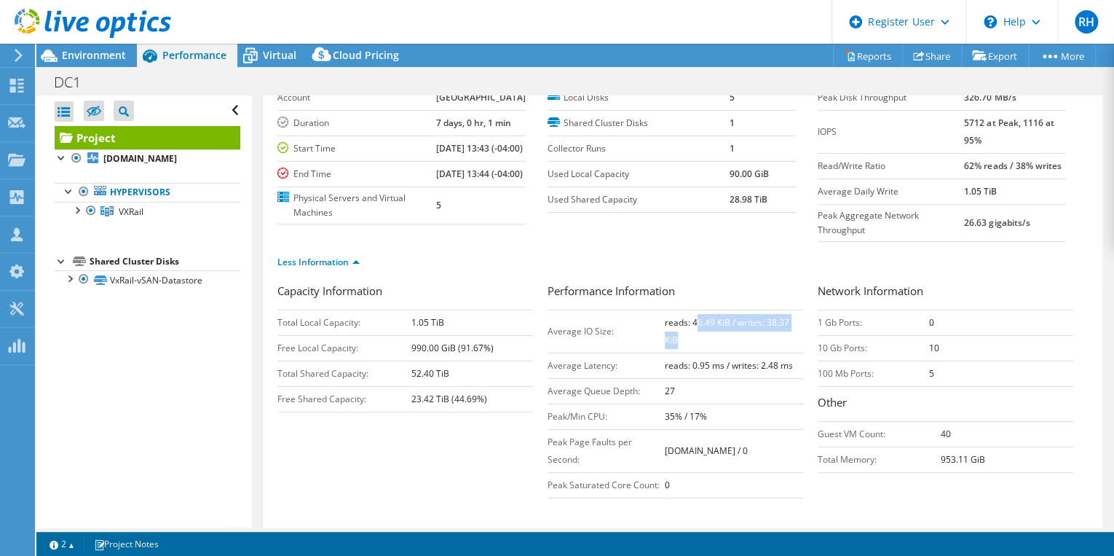
click at [738, 353] on td "reads: 46.49 KiB / writes: 38.37 KiB" at bounding box center [734, 331] width 138 height 43
click at [737, 353] on td "reads: 46.49 KiB / writes: 38.37 KiB" at bounding box center [734, 331] width 138 height 43
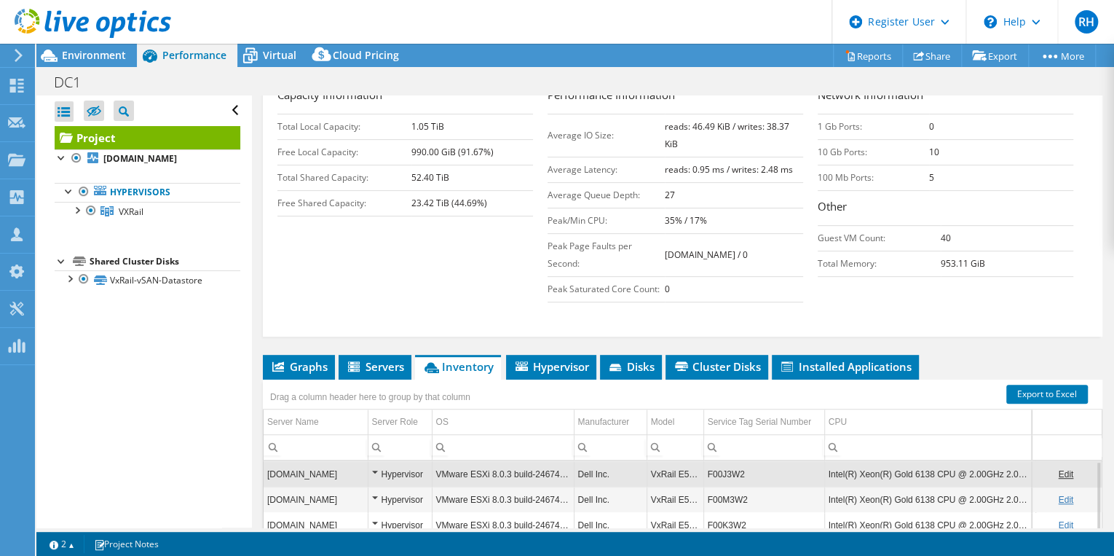
scroll to position [279, 0]
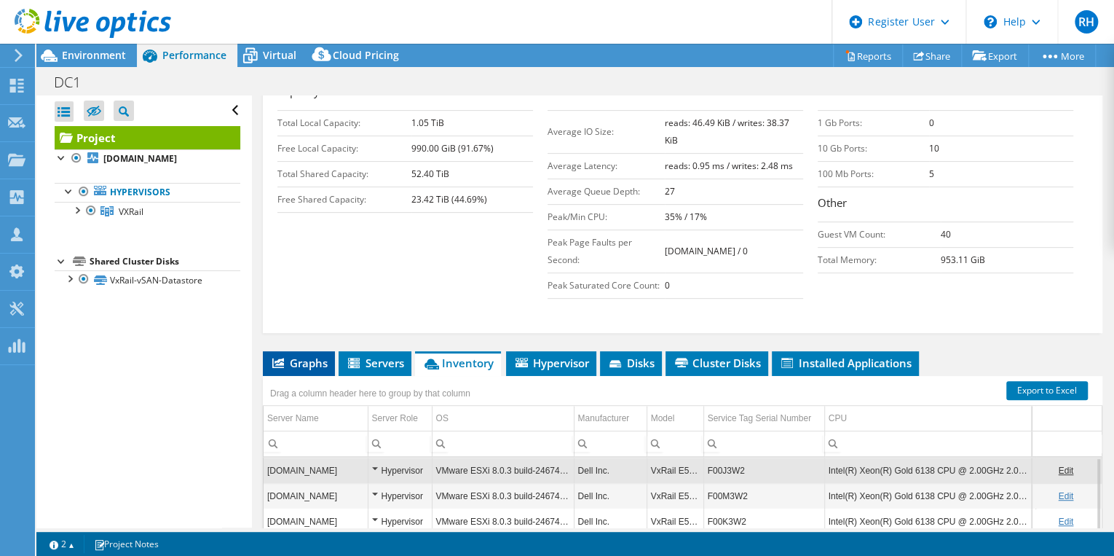
click at [292, 376] on li "Graphs" at bounding box center [299, 363] width 72 height 25
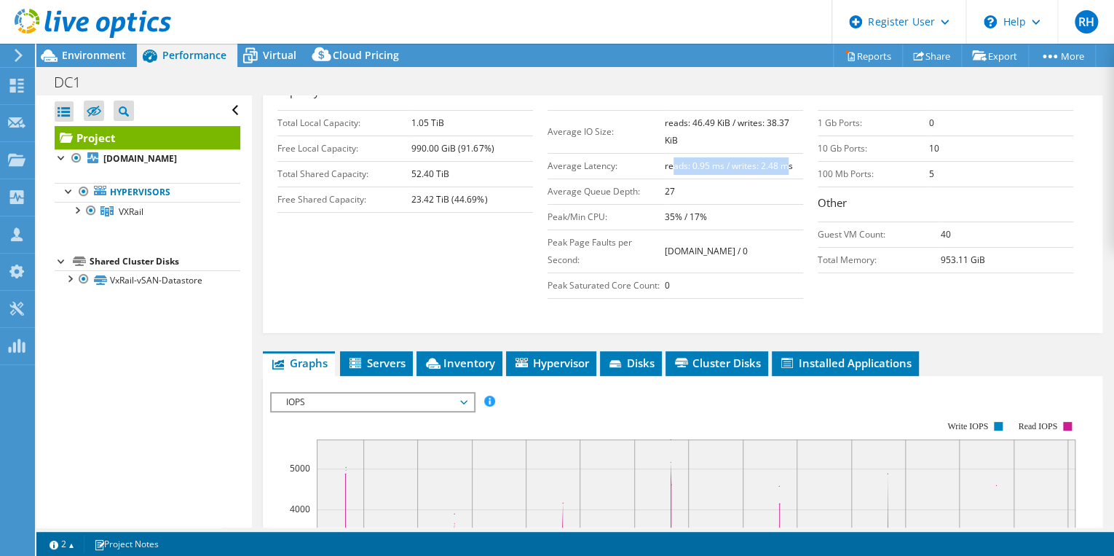
drag, startPoint x: 666, startPoint y: 198, endPoint x: 781, endPoint y: 203, distance: 115.2
click at [781, 172] on b "reads: 0.95 ms / writes: 2.48 ms" at bounding box center [729, 166] width 128 height 12
drag, startPoint x: 781, startPoint y: 203, endPoint x: 770, endPoint y: 232, distance: 30.4
click at [770, 204] on td "27" at bounding box center [734, 190] width 138 height 25
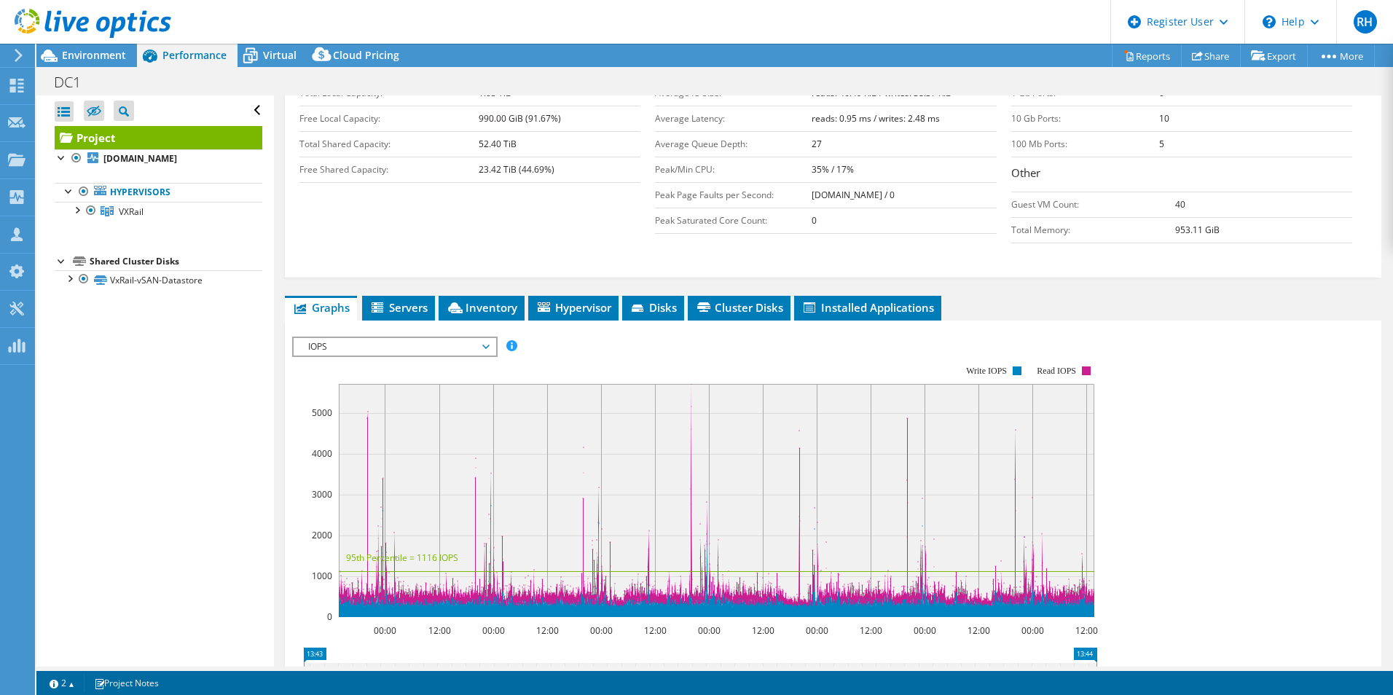
scroll to position [280, 0]
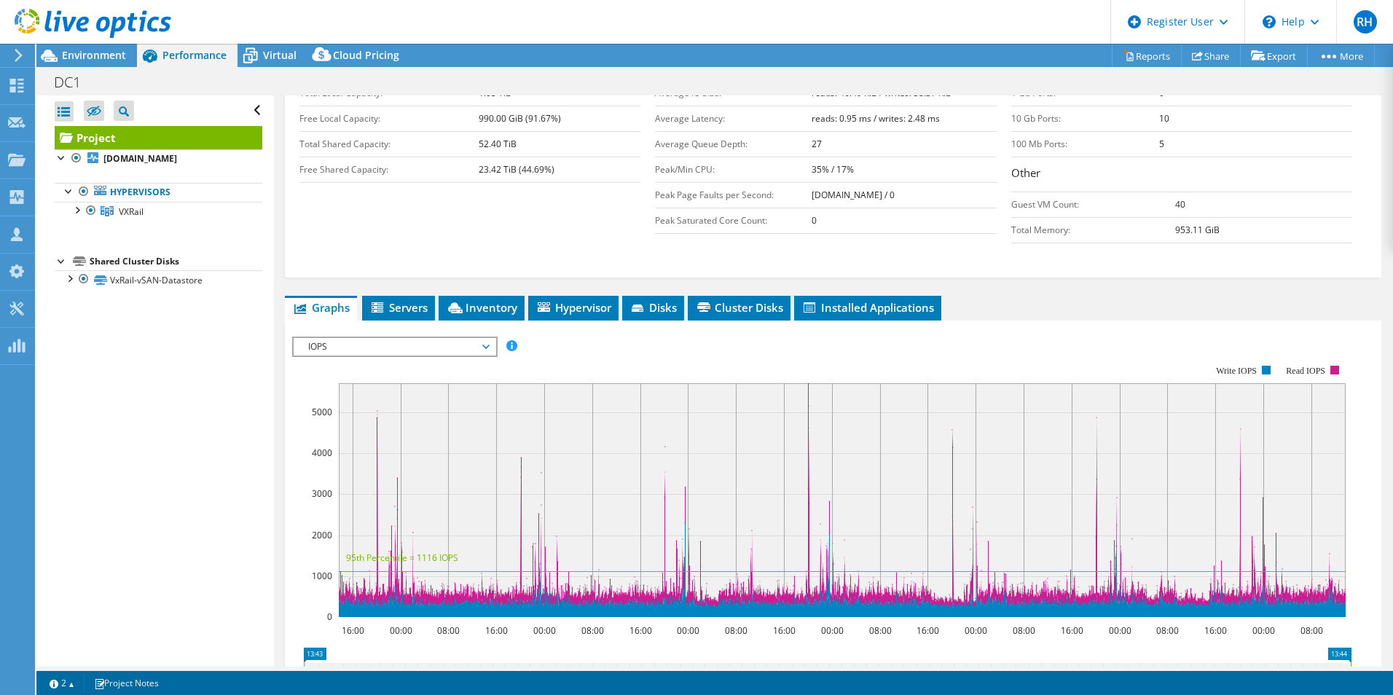
click at [421, 349] on span "IOPS" at bounding box center [394, 346] width 187 height 17
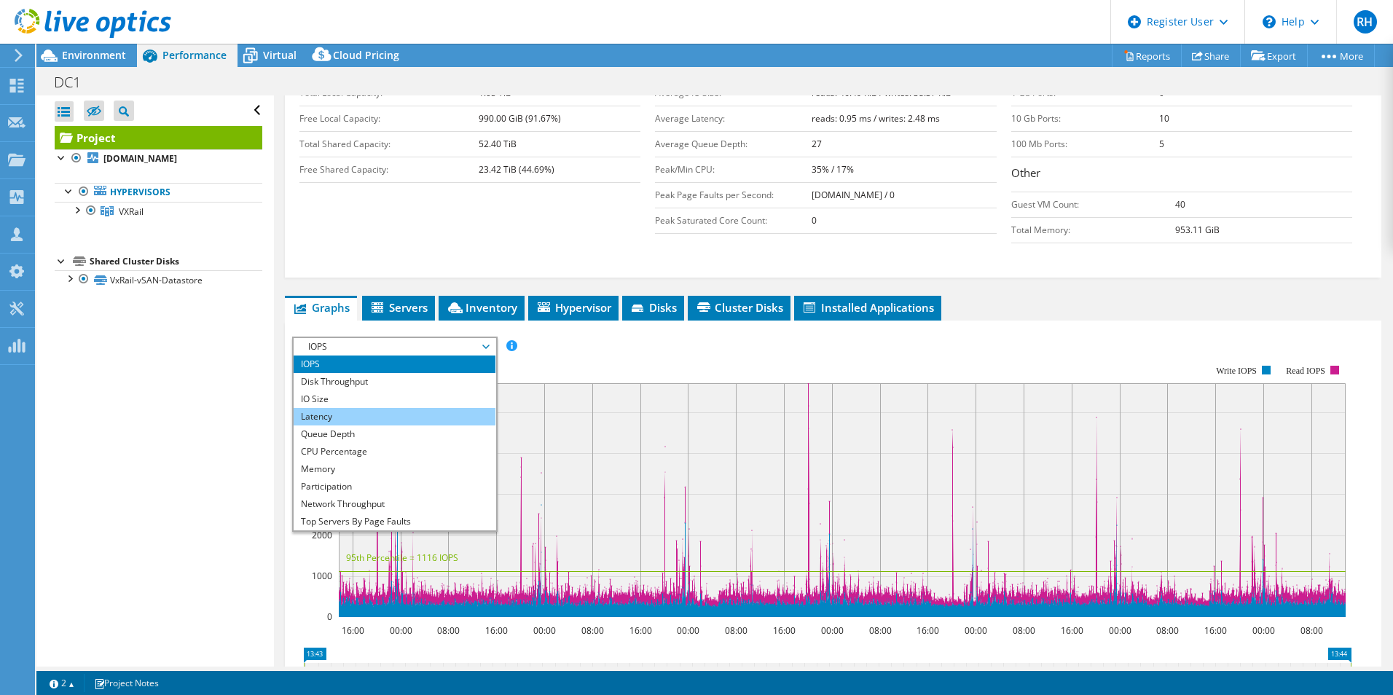
click at [398, 414] on li "Latency" at bounding box center [395, 416] width 202 height 17
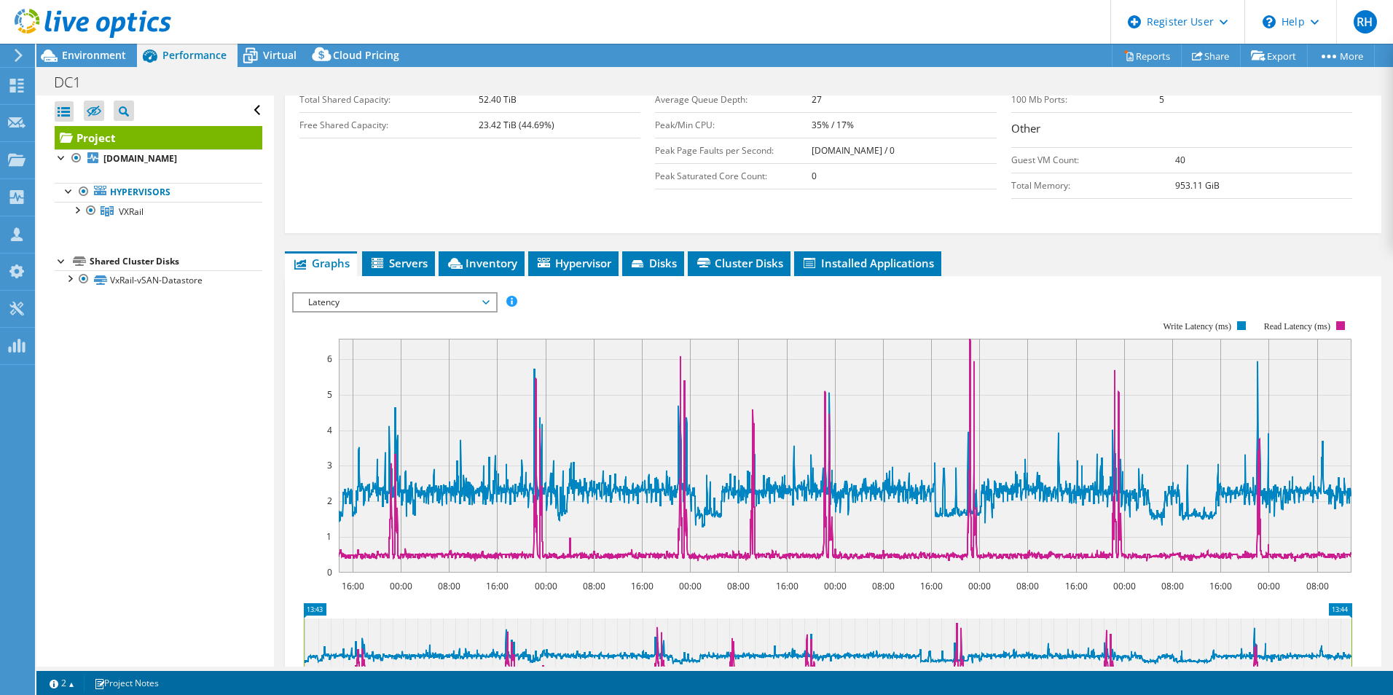
scroll to position [181, 0]
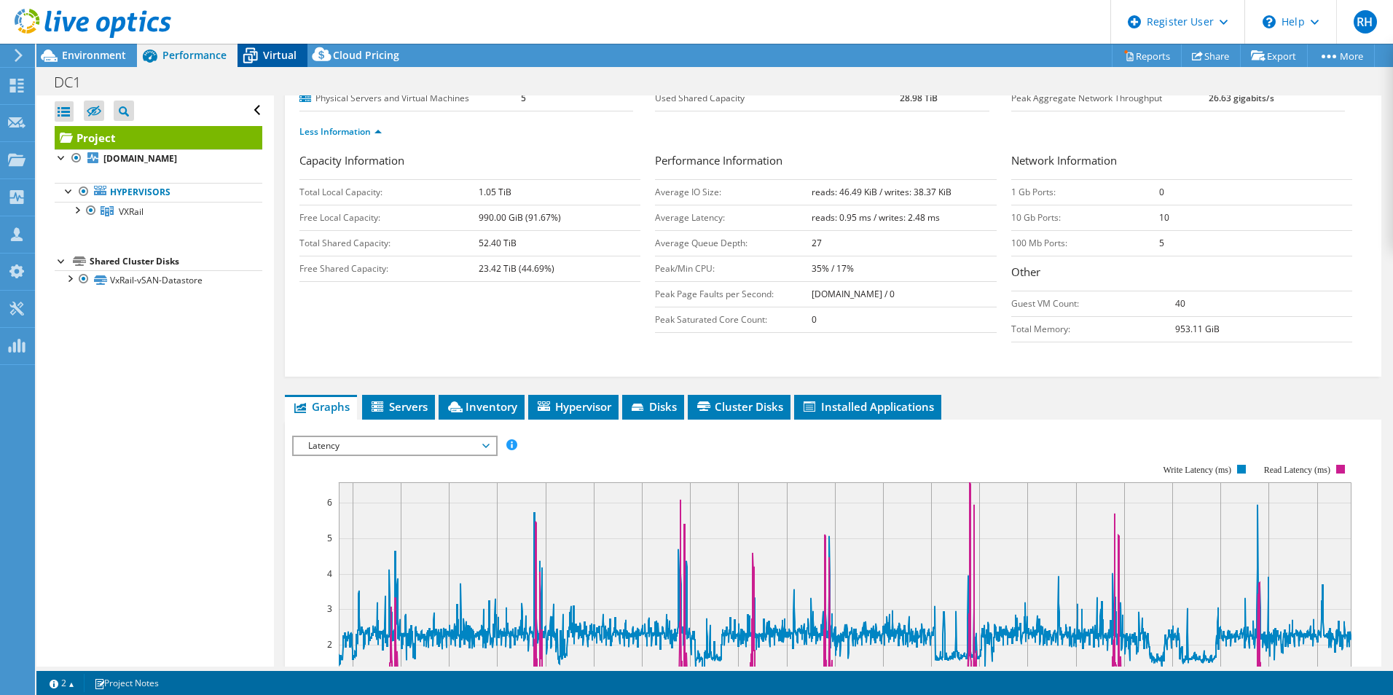
click at [270, 57] on span "Virtual" at bounding box center [280, 55] width 34 height 14
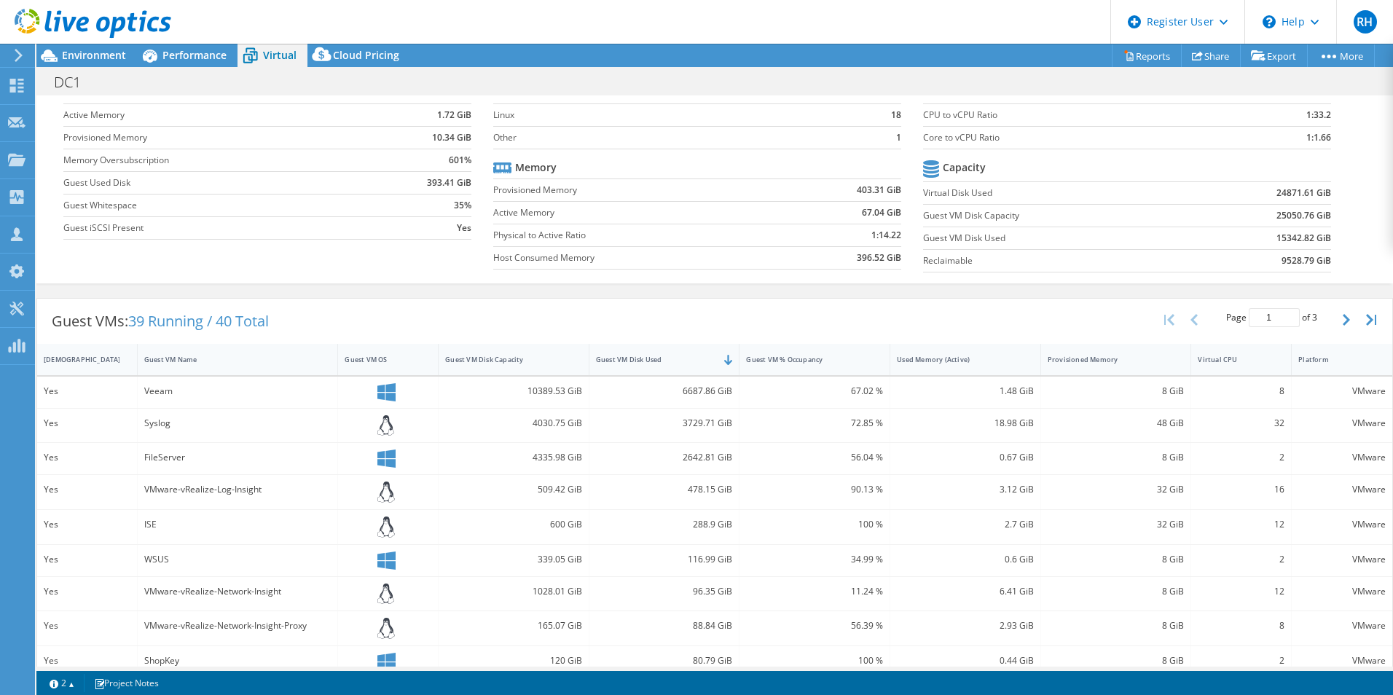
scroll to position [108, 0]
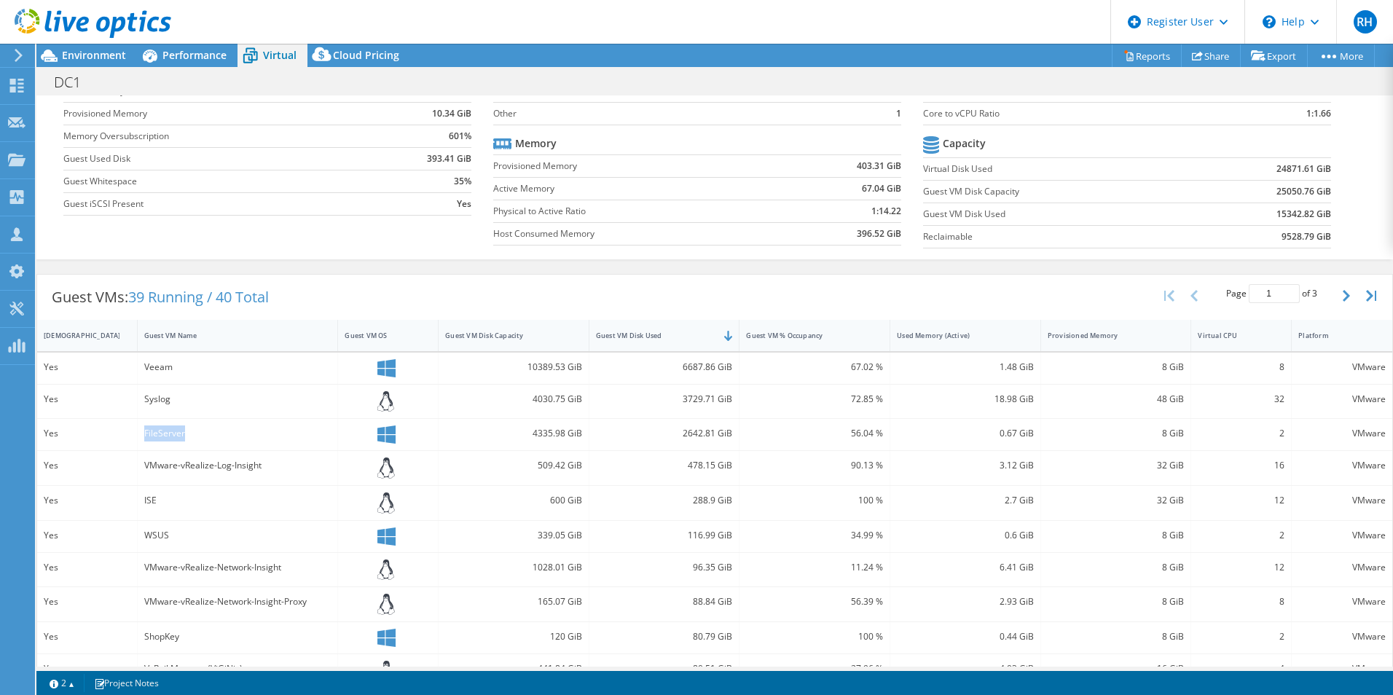
drag, startPoint x: 193, startPoint y: 431, endPoint x: 136, endPoint y: 441, distance: 57.6
click at [138, 441] on div "FileServer" at bounding box center [238, 434] width 201 height 31
click at [369, 287] on div "Guest VMs: 39 Running / 40 Total Page 1 of 3 5 rows 10 rows 20 rows 25 rows 50 …" at bounding box center [714, 297] width 1355 height 45
drag, startPoint x: 189, startPoint y: 404, endPoint x: 137, endPoint y: 408, distance: 51.9
click at [138, 408] on div "Syslog" at bounding box center [238, 402] width 201 height 34
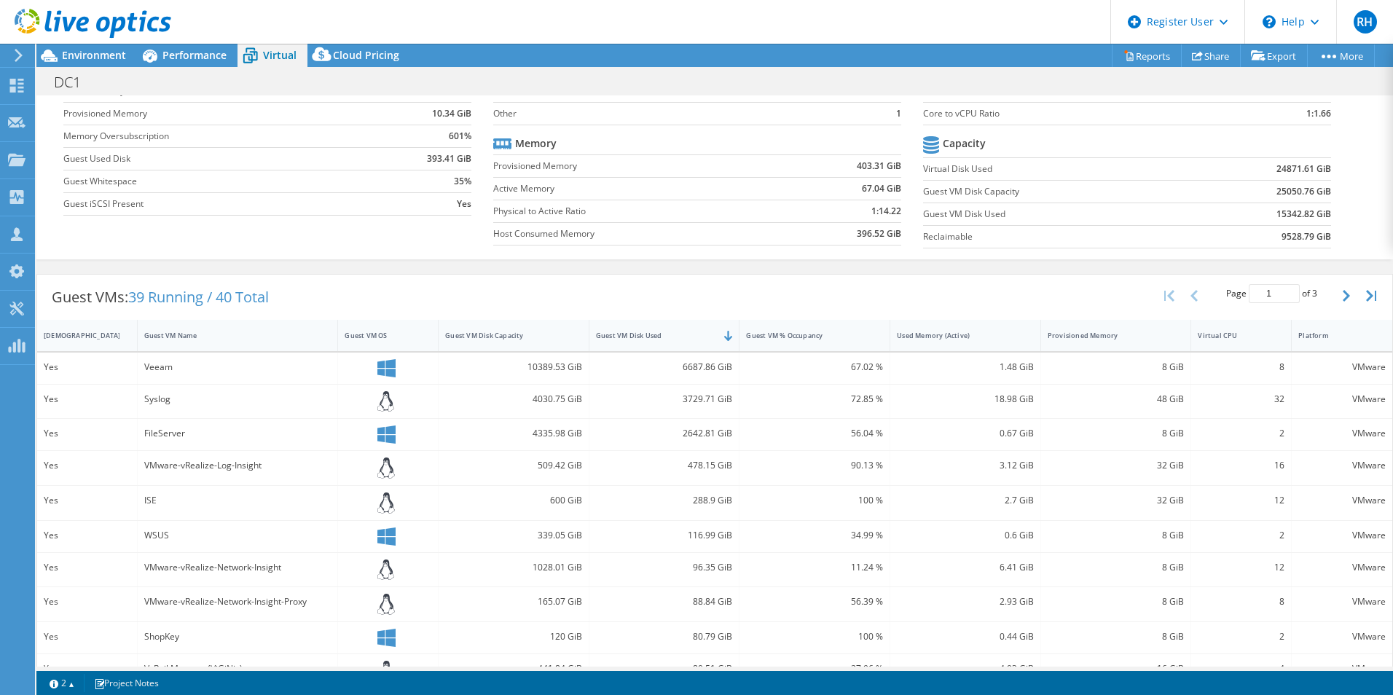
click at [368, 299] on div "Guest VMs: 39 Running / 40 Total Page 1 of 3 5 rows 10 rows 20 rows 25 rows 50 …" at bounding box center [714, 297] width 1355 height 45
drag, startPoint x: 176, startPoint y: 46, endPoint x: 136, endPoint y: 120, distance: 84.4
click at [176, 46] on div "Performance" at bounding box center [187, 55] width 101 height 23
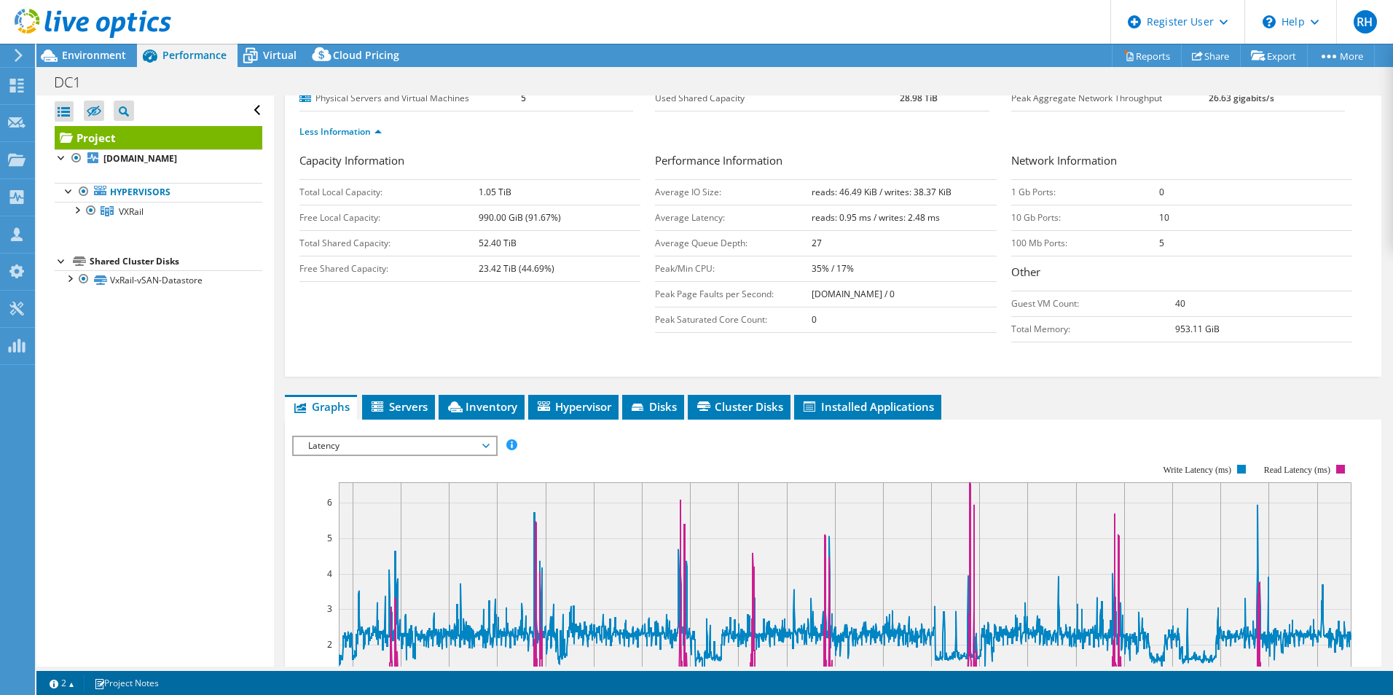
scroll to position [0, 0]
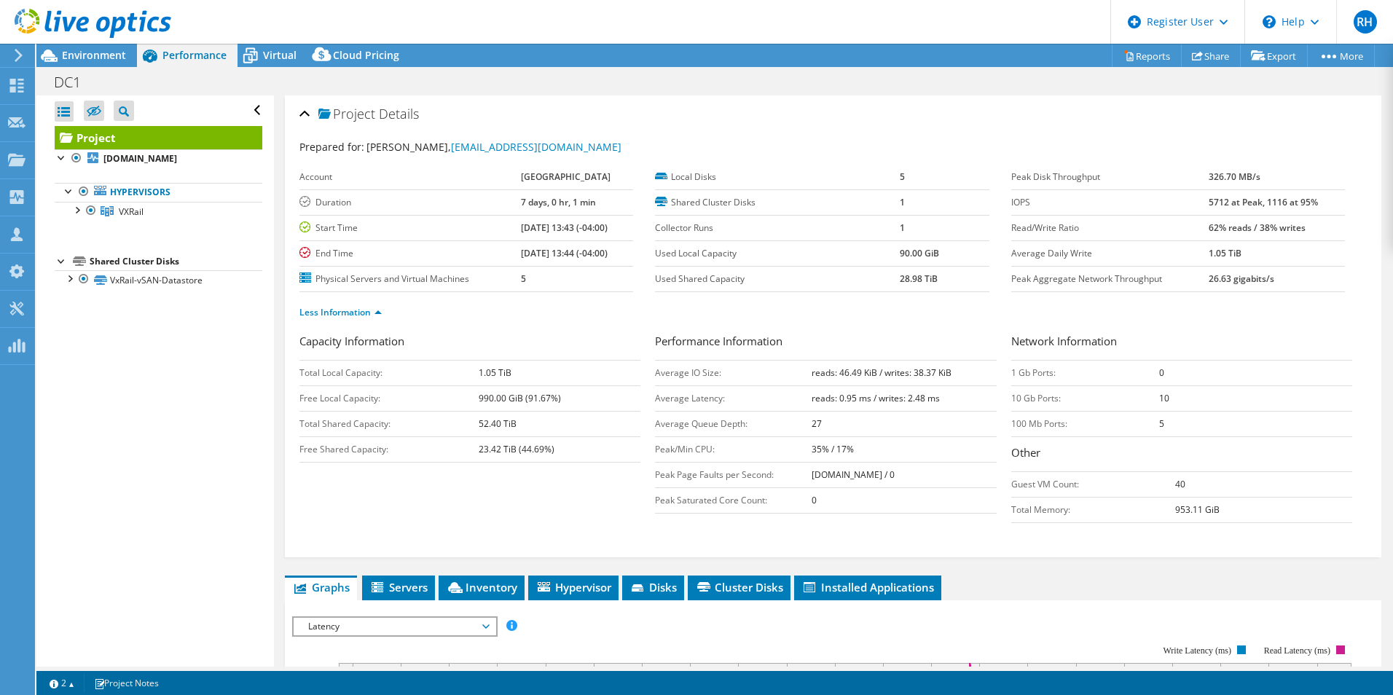
click at [418, 630] on span "Latency" at bounding box center [394, 626] width 187 height 17
click at [402, 644] on li "IOPS" at bounding box center [395, 643] width 202 height 17
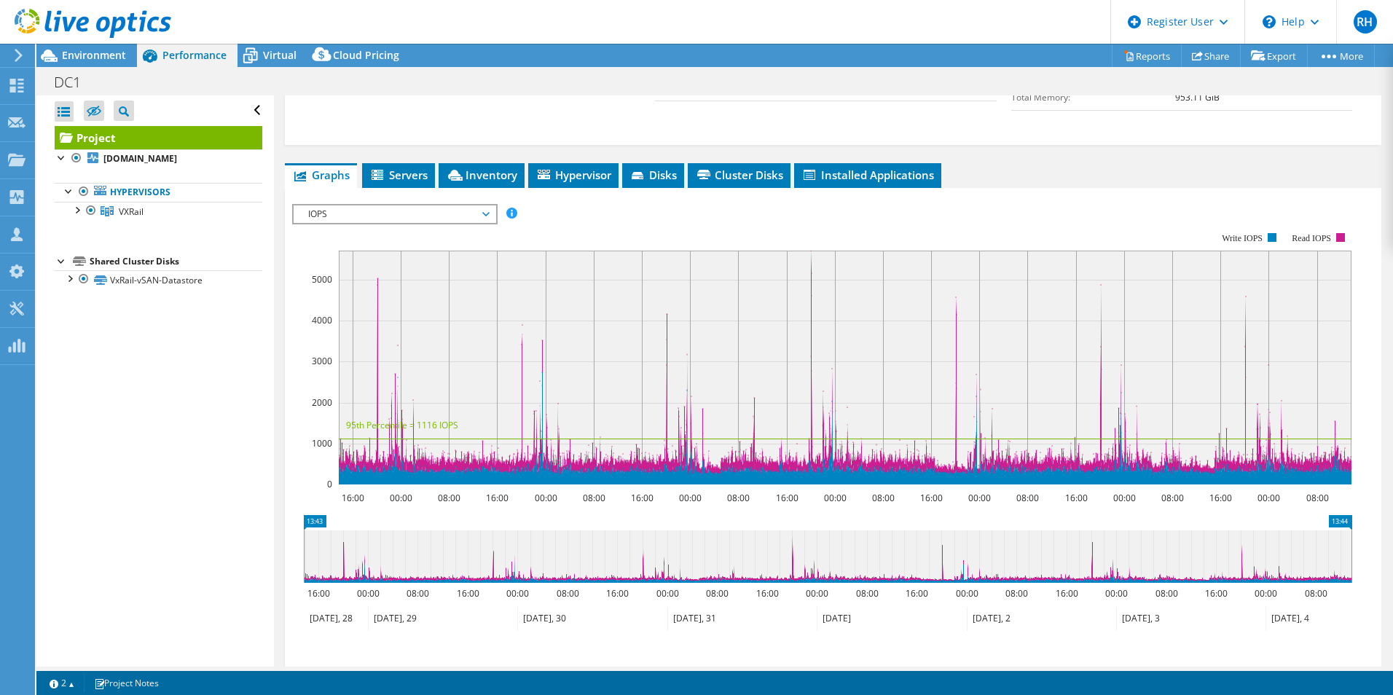
scroll to position [382, 0]
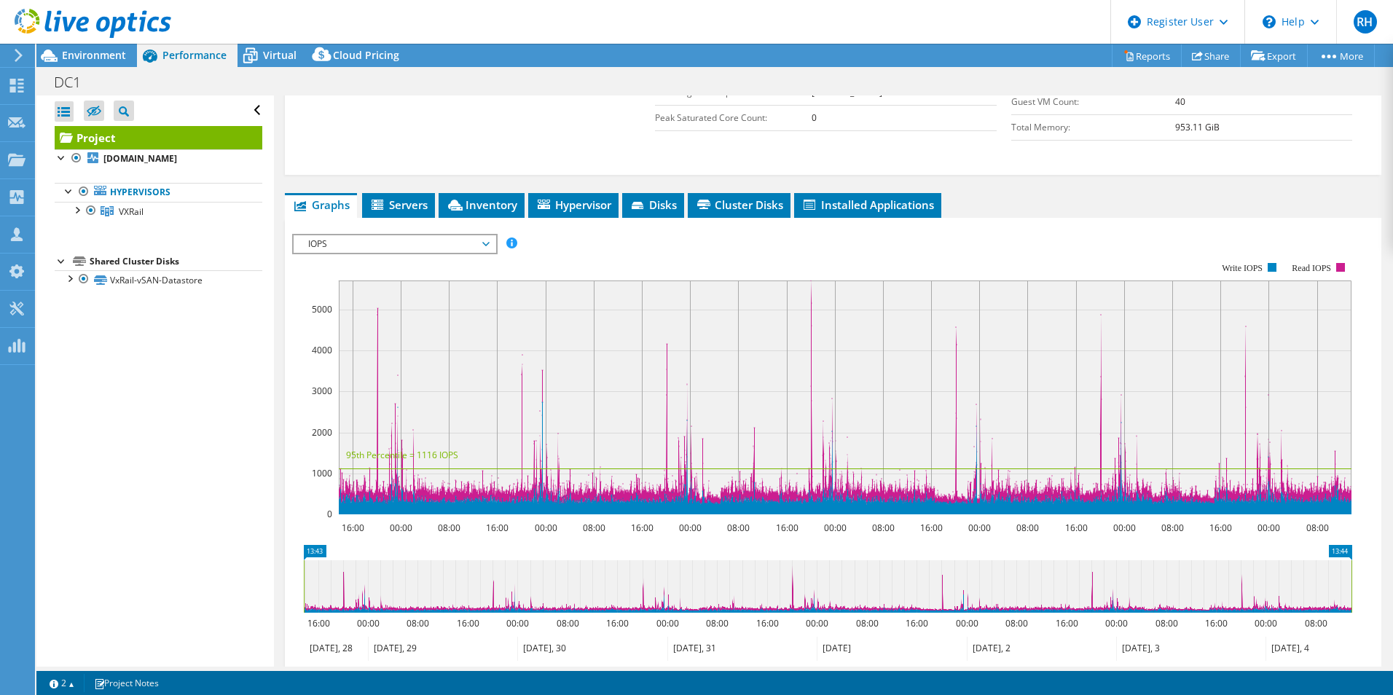
click at [401, 243] on span "IOPS" at bounding box center [394, 243] width 187 height 17
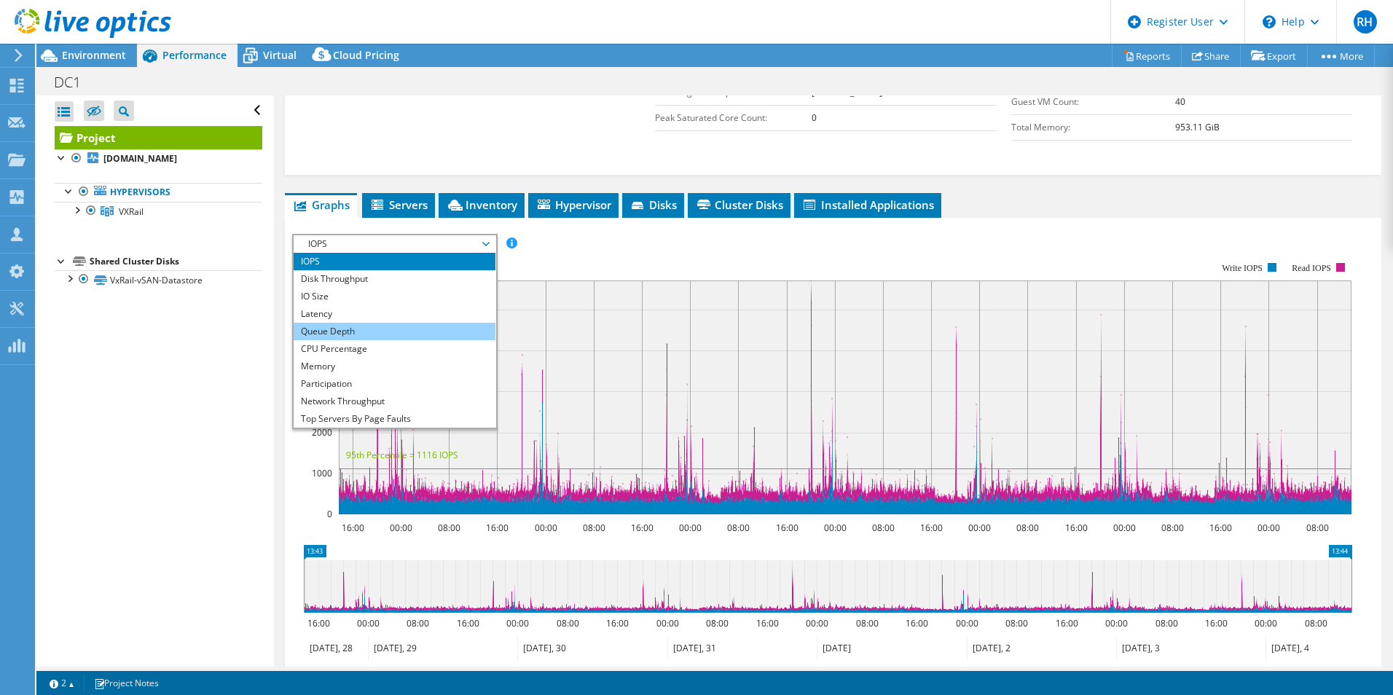
click at [369, 328] on li "Queue Depth" at bounding box center [395, 331] width 202 height 17
